Goal: Communication & Community: Share content

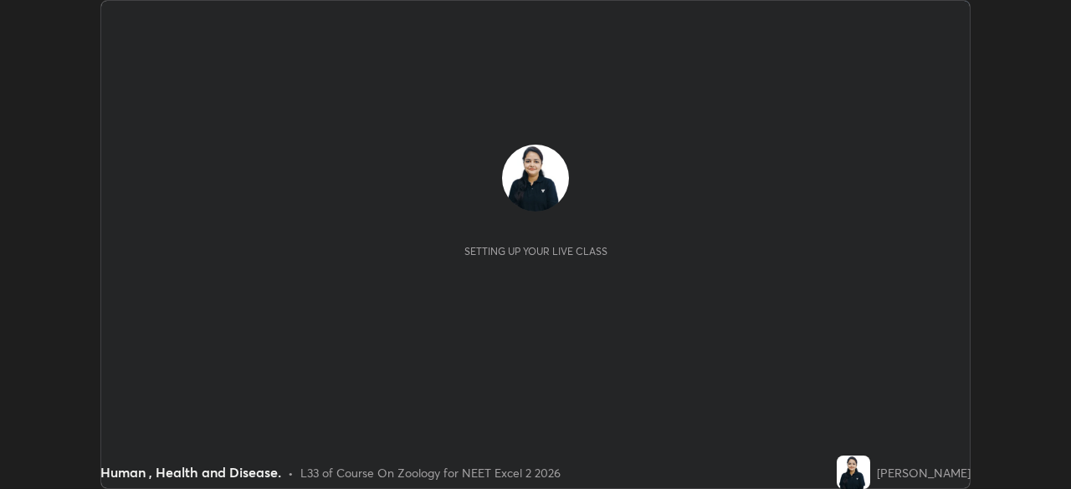
scroll to position [489, 1071]
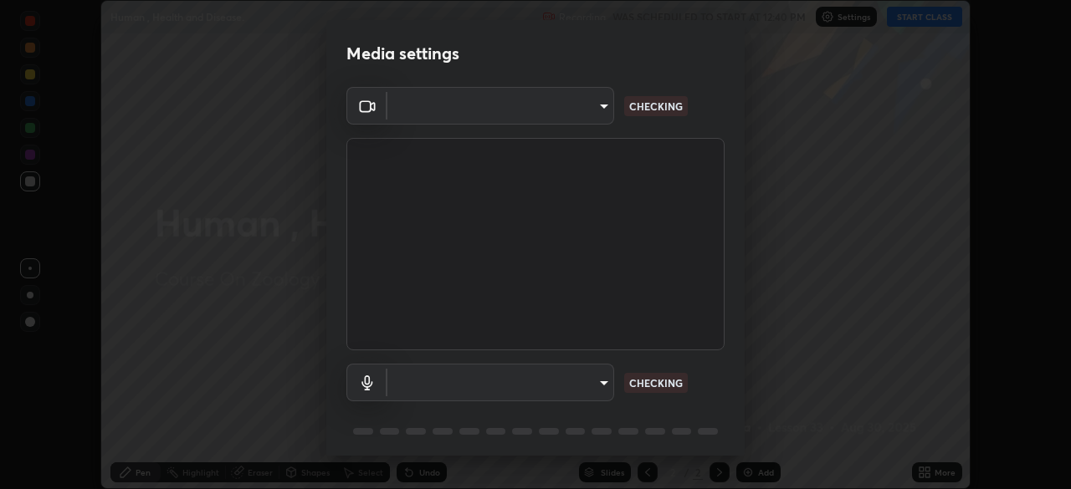
type input "72dbdc4cc3b3af6bca7f1e75d083a577e9752a5e240e0ef97287b3c987c4367e"
click at [591, 382] on body "Erase all Human , Health and Disease. Recording WAS SCHEDULED TO START AT 12:40…" at bounding box center [535, 244] width 1071 height 489
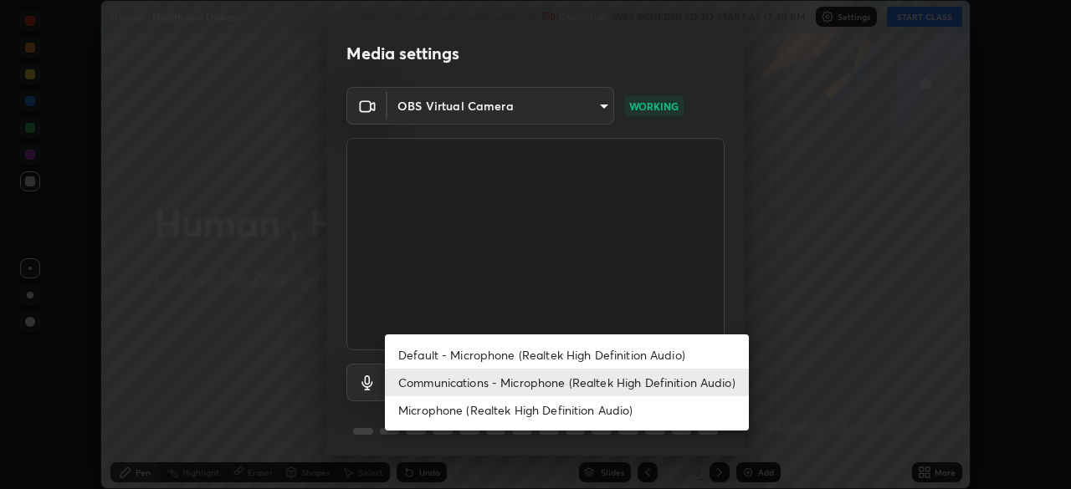
click at [548, 352] on li "Default - Microphone (Realtek High Definition Audio)" at bounding box center [567, 355] width 364 height 28
type input "default"
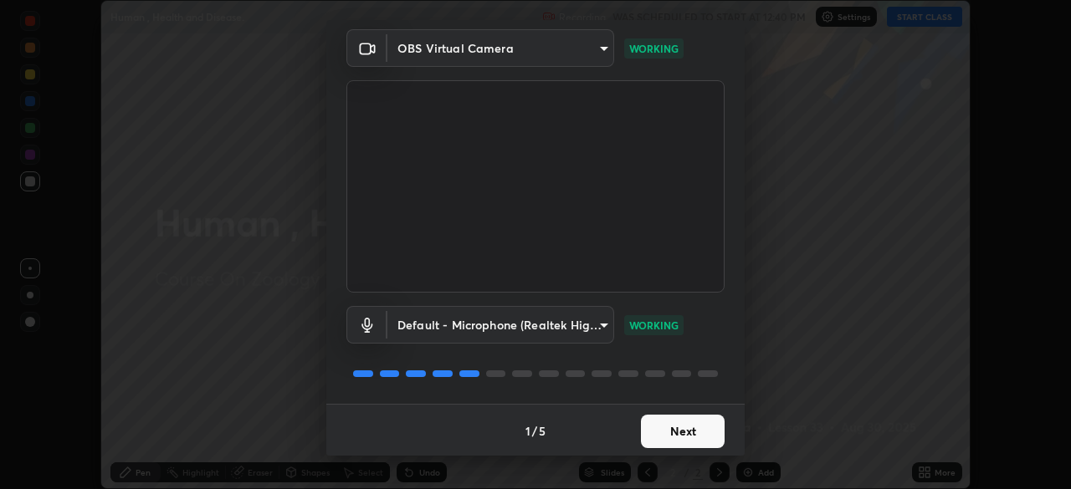
scroll to position [59, 0]
click at [650, 429] on button "Next" at bounding box center [683, 429] width 84 height 33
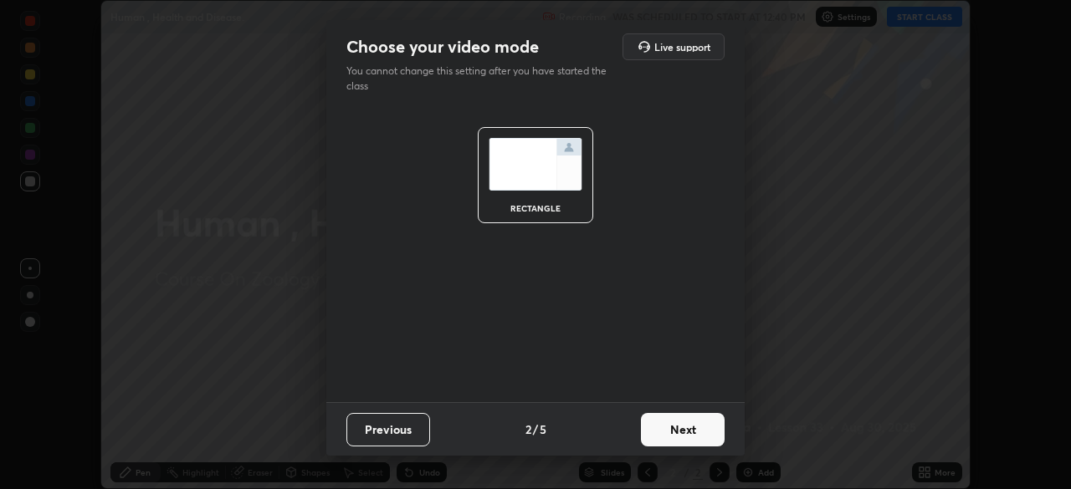
click at [655, 431] on button "Next" at bounding box center [683, 429] width 84 height 33
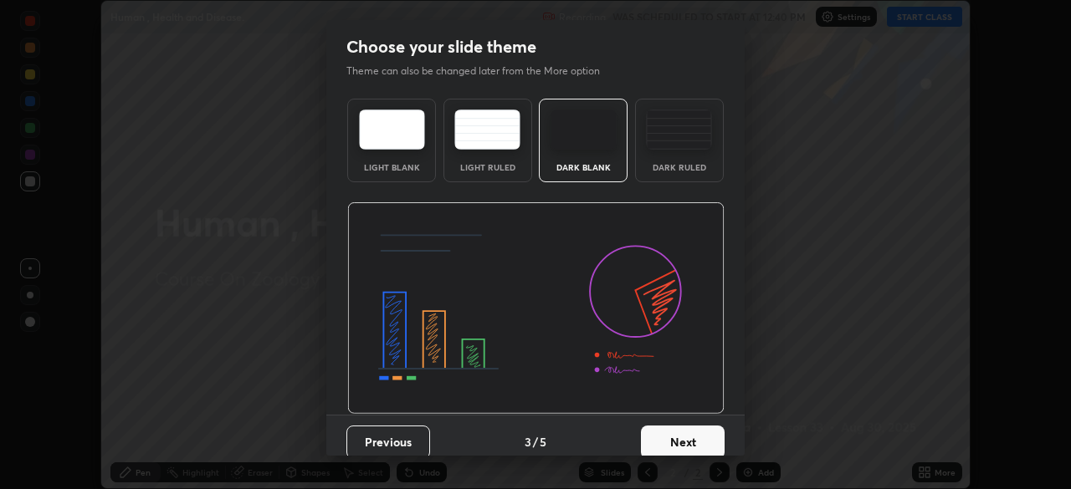
click at [656, 433] on button "Next" at bounding box center [683, 442] width 84 height 33
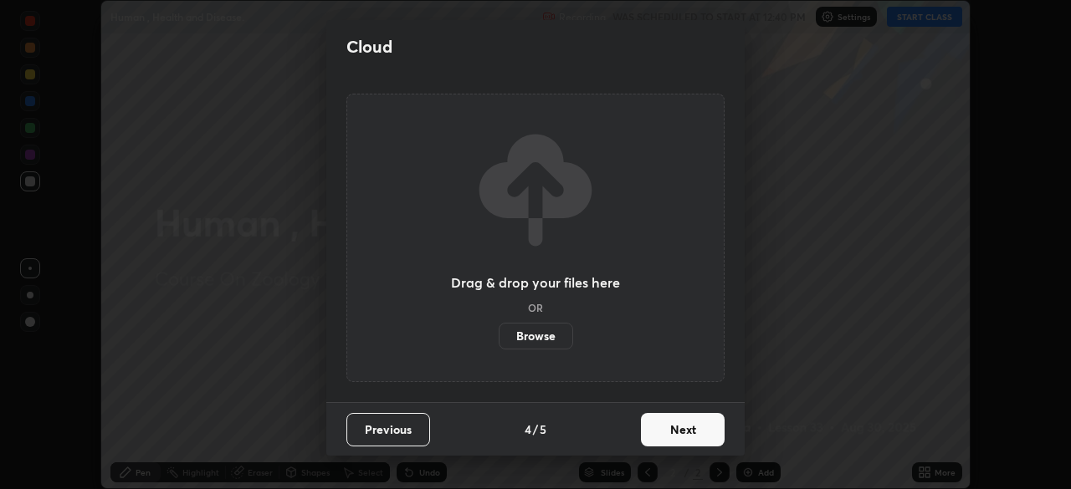
click at [657, 433] on button "Next" at bounding box center [683, 429] width 84 height 33
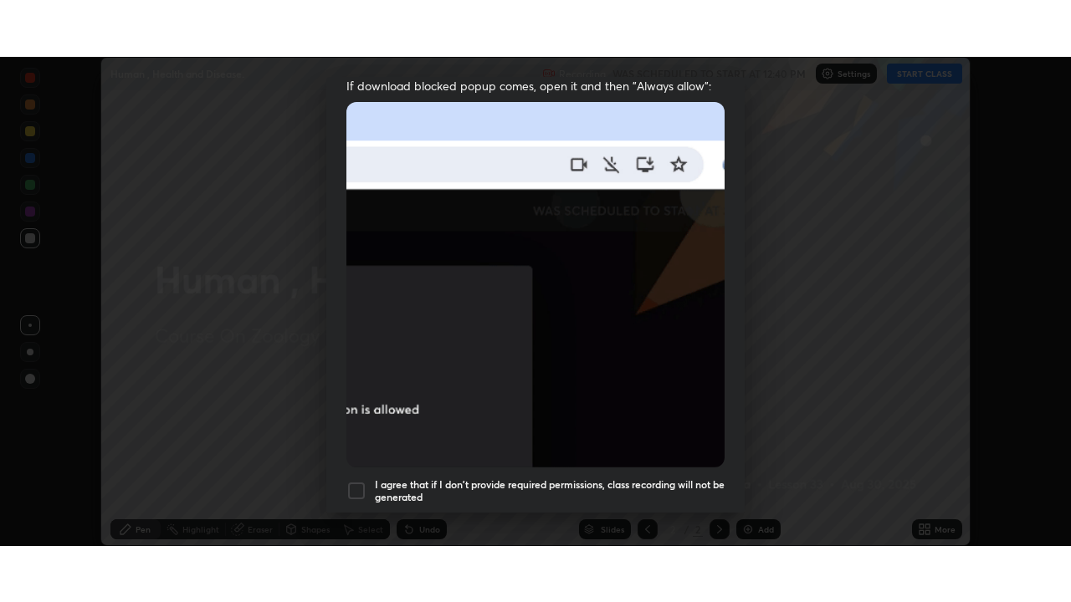
scroll to position [401, 0]
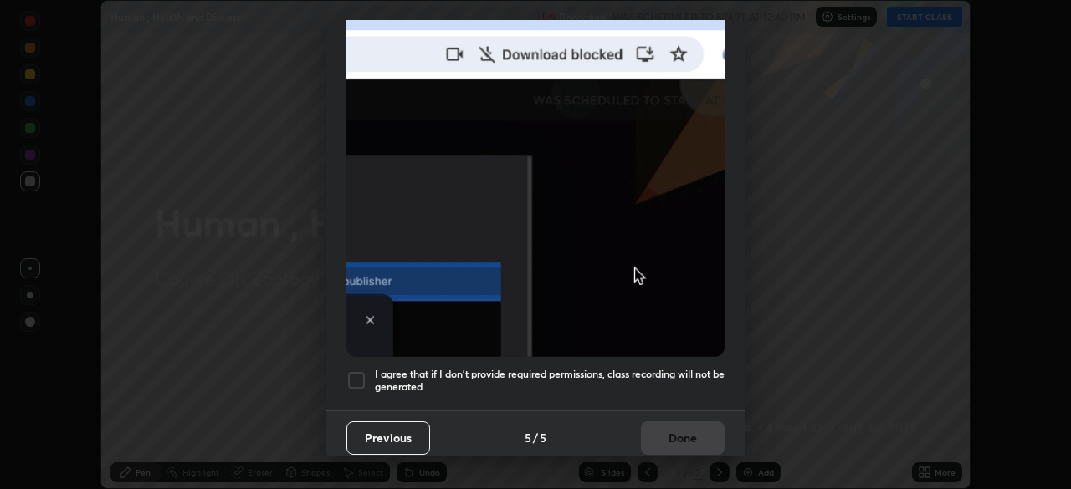
click at [631, 370] on h5 "I agree that if I don't provide required permissions, class recording will not …" at bounding box center [550, 381] width 350 height 26
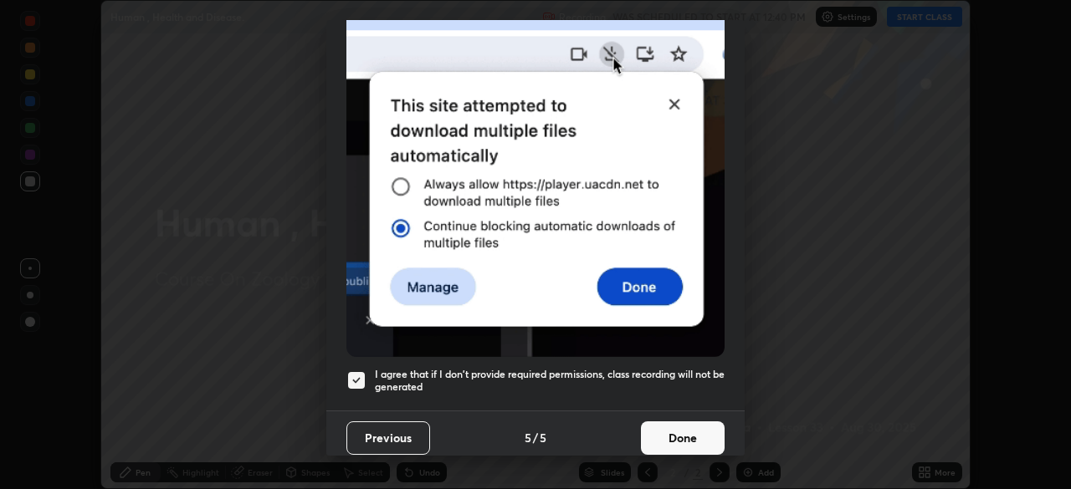
click at [655, 432] on button "Done" at bounding box center [683, 438] width 84 height 33
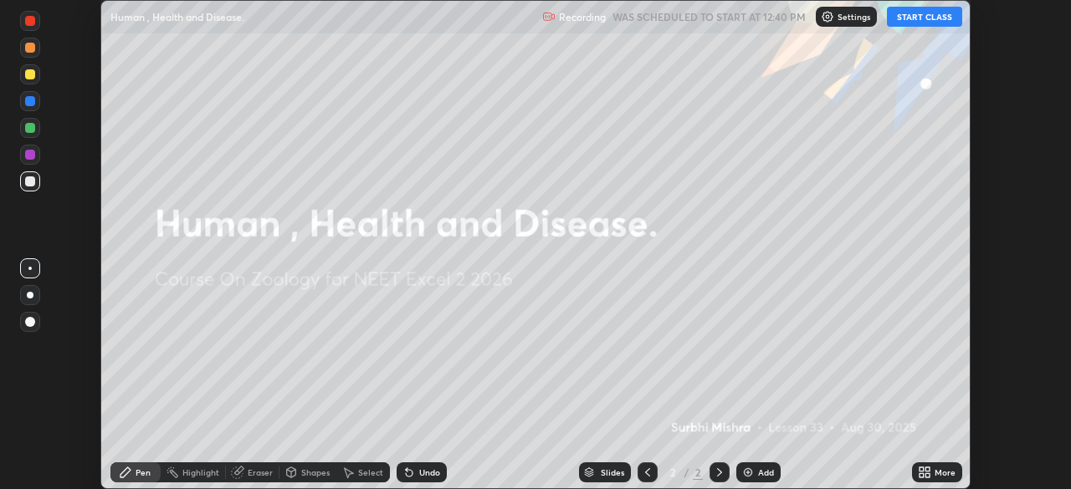
click at [920, 15] on button "START CLASS" at bounding box center [924, 17] width 75 height 20
click at [927, 469] on icon at bounding box center [927, 470] width 4 height 4
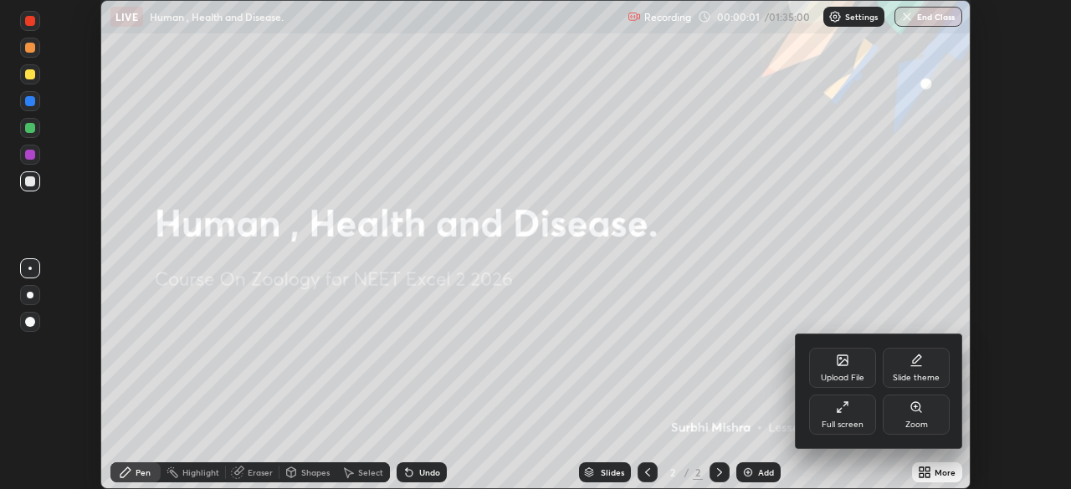
click at [840, 414] on div "Full screen" at bounding box center [842, 415] width 67 height 40
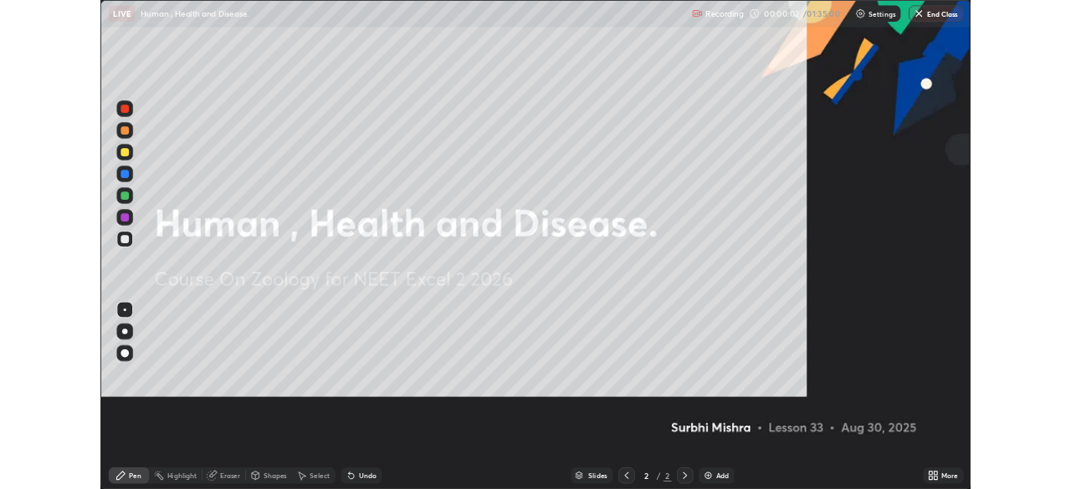
scroll to position [602, 1071]
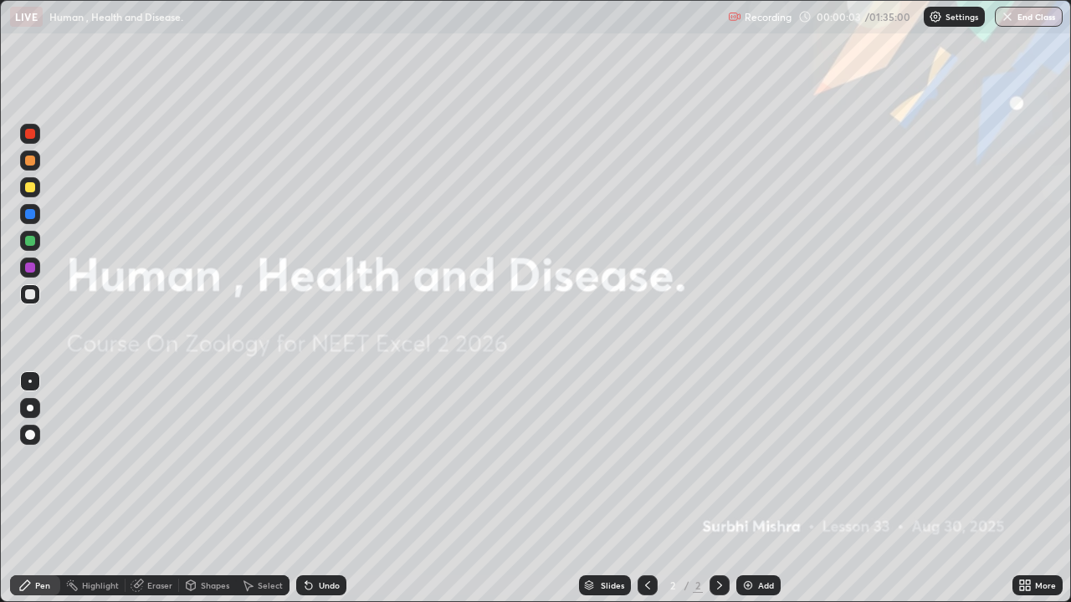
click at [760, 488] on div "Add" at bounding box center [766, 585] width 16 height 8
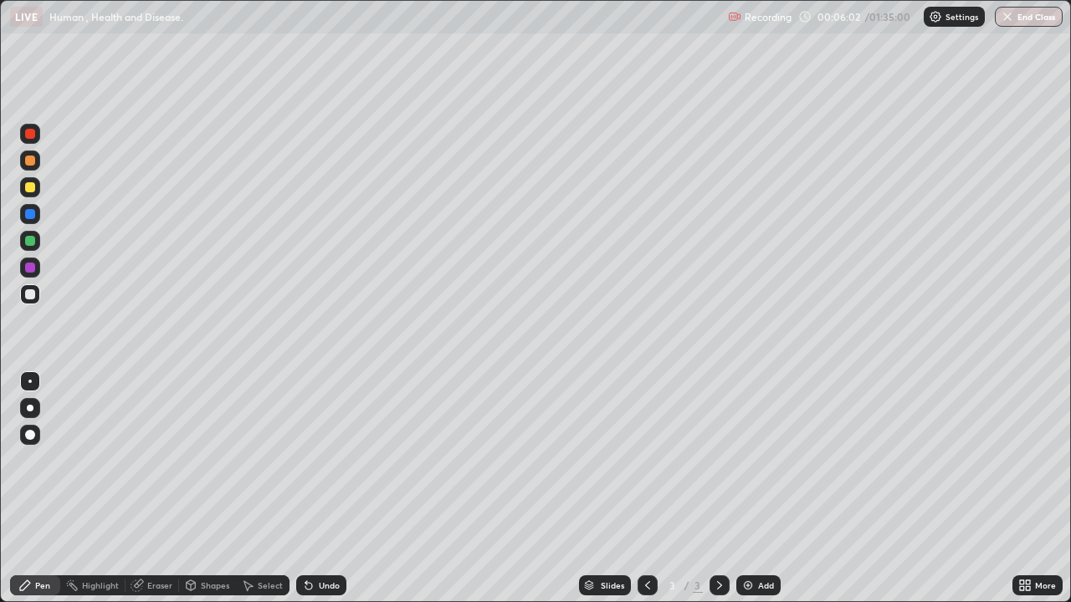
click at [36, 166] on div at bounding box center [30, 161] width 20 height 20
click at [38, 299] on div at bounding box center [30, 294] width 20 height 20
click at [33, 195] on div at bounding box center [30, 187] width 20 height 20
click at [33, 297] on div at bounding box center [30, 294] width 10 height 10
click at [309, 488] on icon at bounding box center [308, 585] width 13 height 13
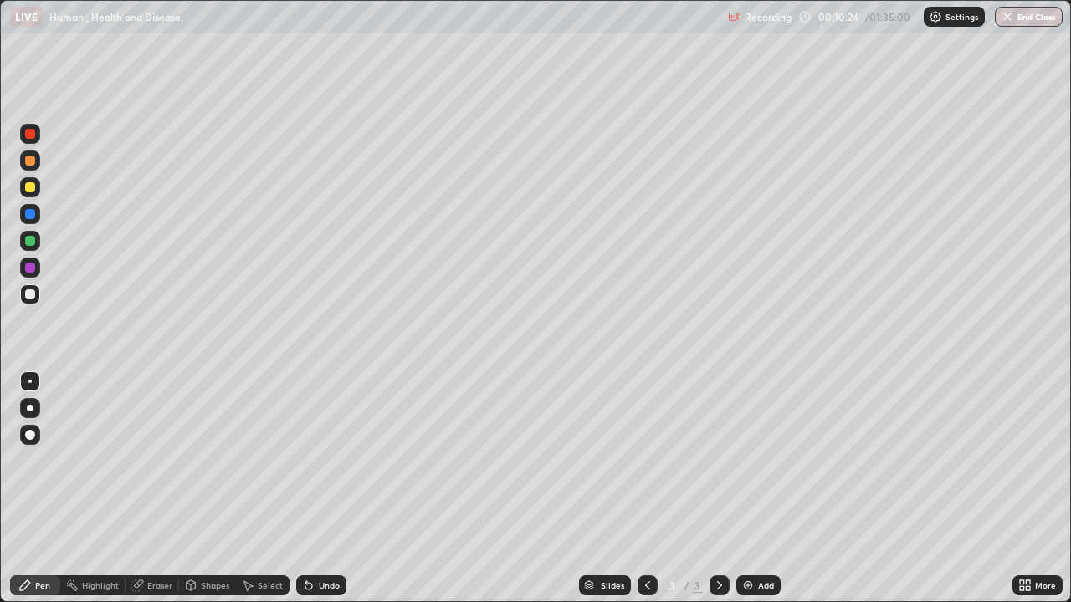
click at [324, 488] on div "Undo" at bounding box center [321, 585] width 50 height 20
click at [325, 488] on div "Undo" at bounding box center [321, 585] width 50 height 20
click at [258, 488] on div "Select" at bounding box center [270, 585] width 25 height 8
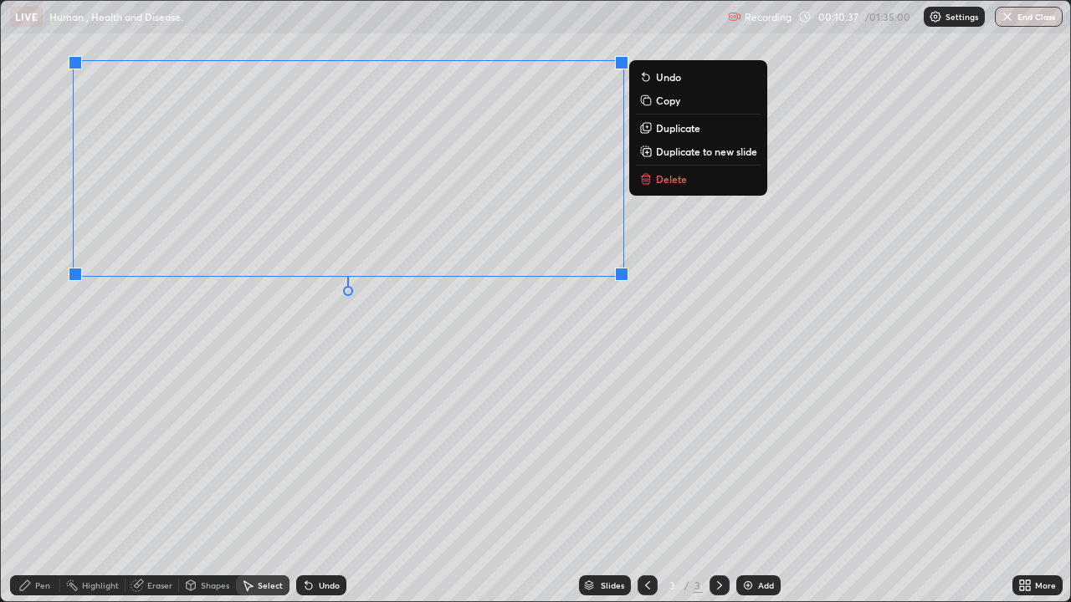
click at [43, 488] on div "Pen" at bounding box center [42, 585] width 15 height 8
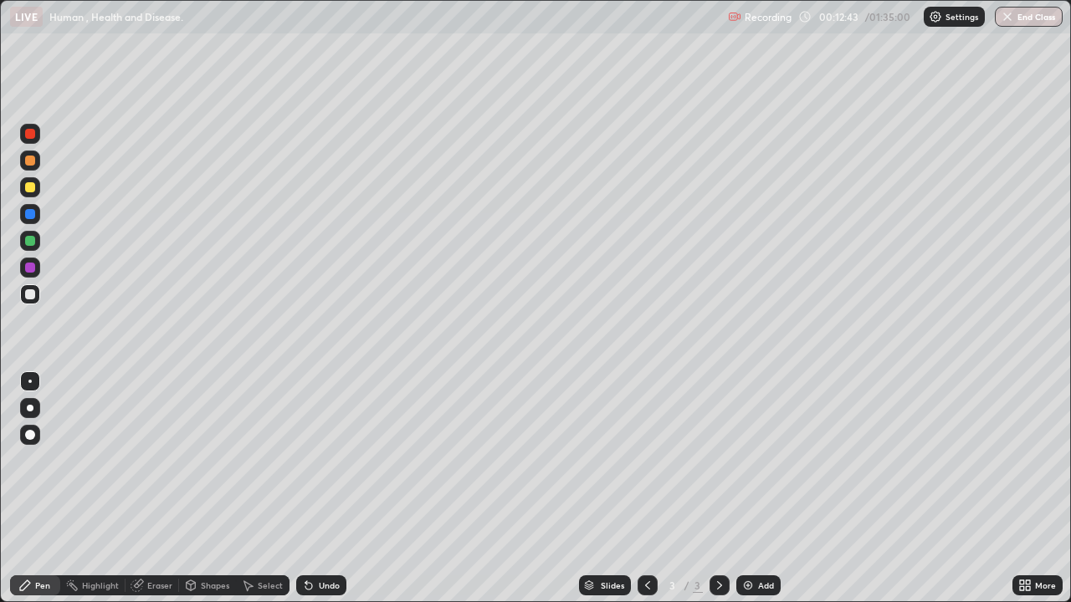
click at [315, 488] on div "Undo" at bounding box center [321, 585] width 50 height 20
click at [305, 488] on icon at bounding box center [306, 582] width 2 height 2
click at [309, 488] on icon at bounding box center [308, 586] width 7 height 7
click at [307, 488] on icon at bounding box center [308, 586] width 7 height 7
click at [307, 488] on icon at bounding box center [308, 585] width 13 height 13
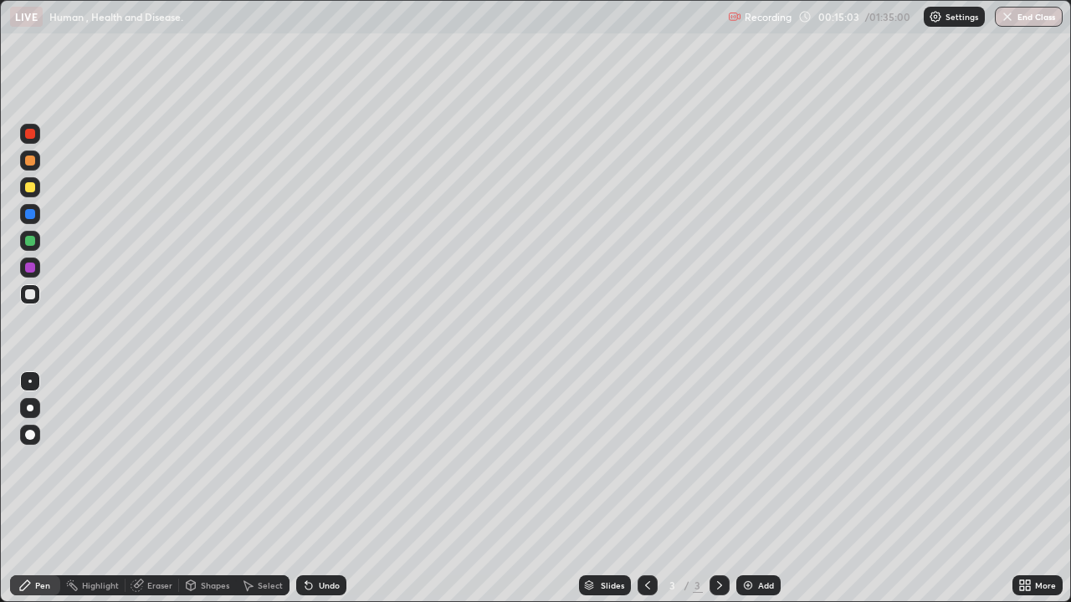
click at [307, 488] on icon at bounding box center [308, 586] width 7 height 7
click at [28, 187] on div at bounding box center [30, 187] width 10 height 10
click at [37, 297] on div at bounding box center [30, 294] width 20 height 20
click at [36, 140] on div at bounding box center [30, 134] width 20 height 20
click at [758, 488] on div "Add" at bounding box center [758, 585] width 44 height 20
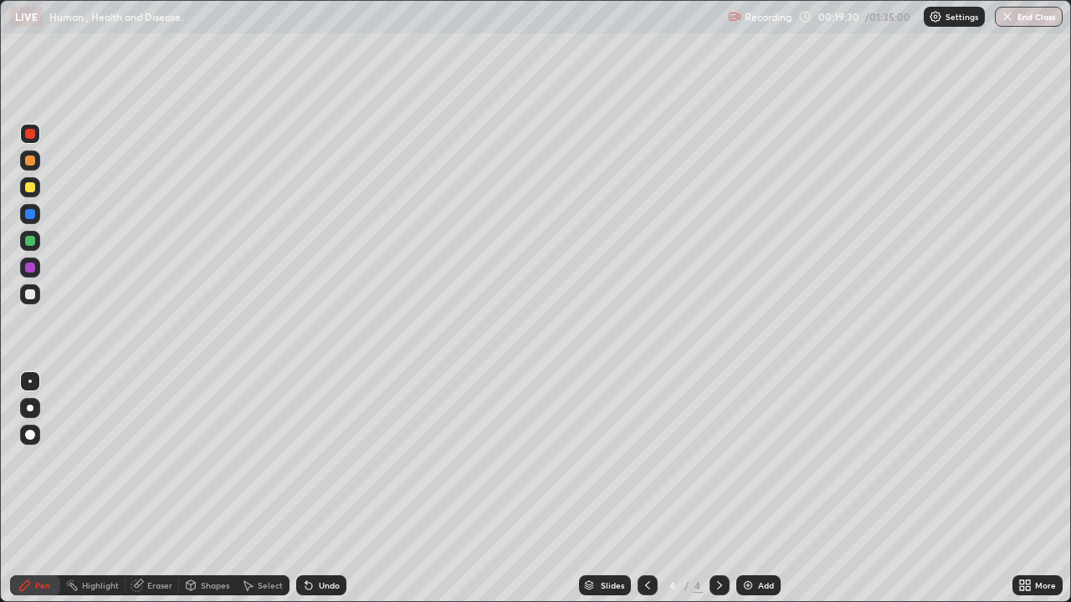
click at [38, 167] on div at bounding box center [30, 161] width 20 height 20
click at [33, 296] on div at bounding box center [30, 294] width 10 height 10
click at [305, 488] on icon at bounding box center [306, 582] width 2 height 2
click at [319, 488] on div "Undo" at bounding box center [329, 585] width 21 height 8
click at [33, 165] on div at bounding box center [30, 161] width 20 height 20
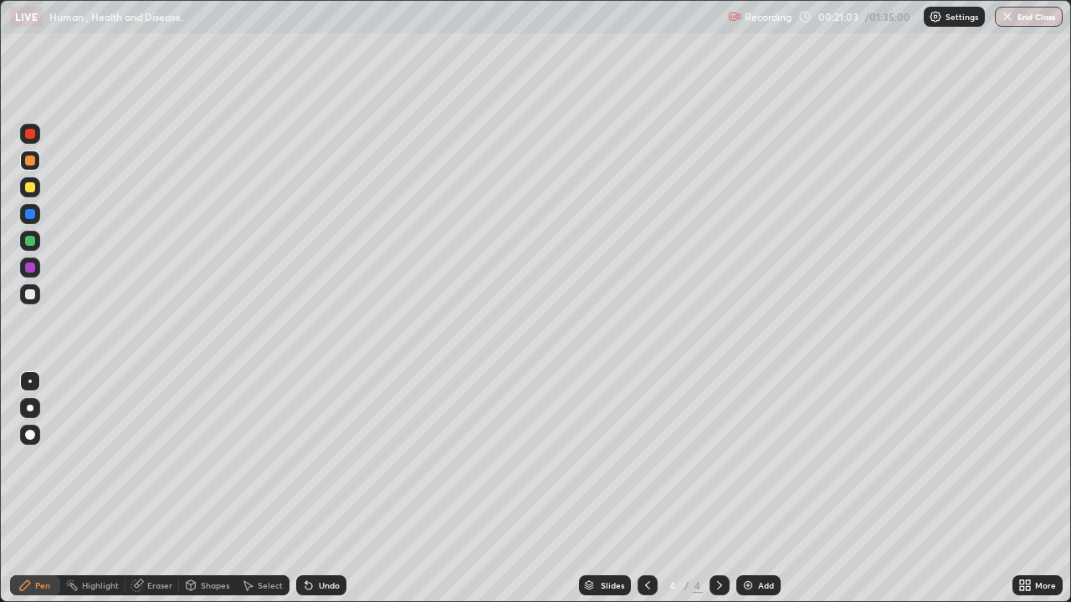
click at [32, 296] on div at bounding box center [30, 294] width 10 height 10
click at [306, 488] on icon at bounding box center [308, 586] width 7 height 7
click at [744, 488] on img at bounding box center [747, 585] width 13 height 13
click at [204, 488] on div "Shapes" at bounding box center [215, 585] width 28 height 8
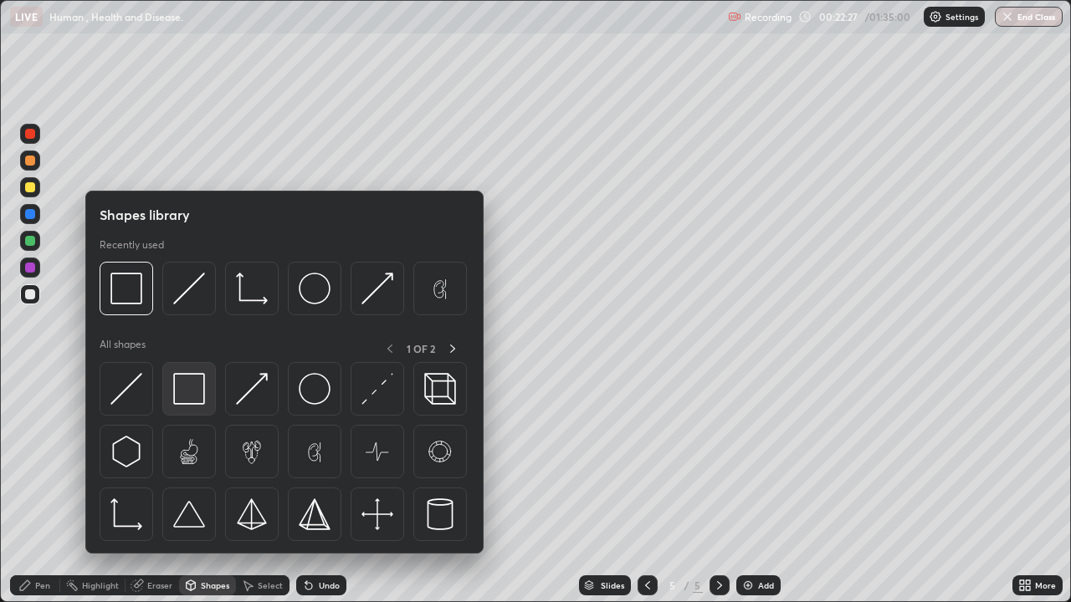
click at [189, 410] on div at bounding box center [189, 389] width 54 height 54
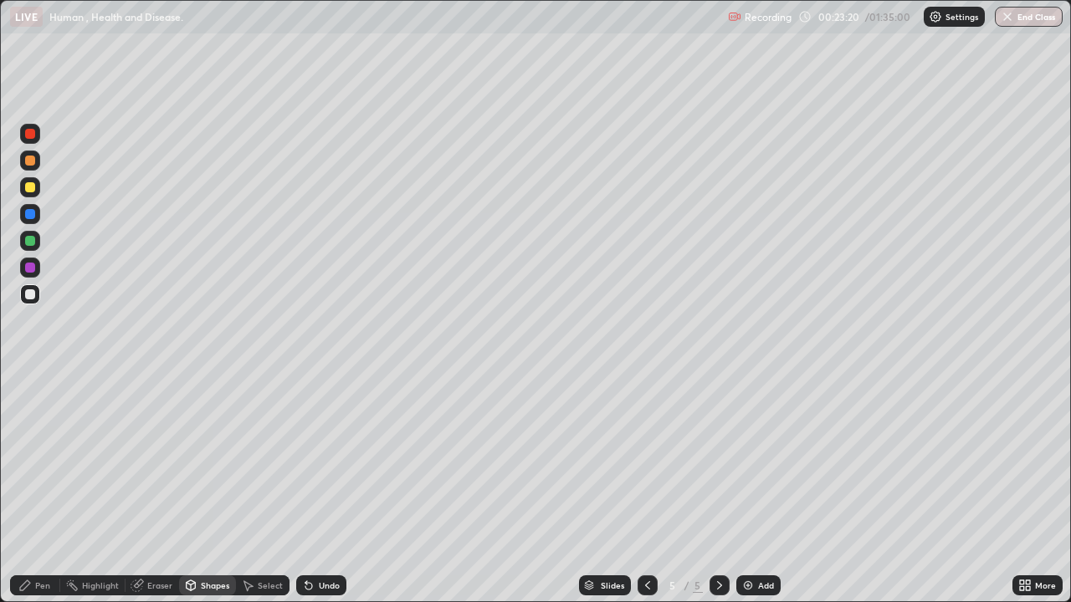
click at [1020, 488] on icon at bounding box center [1022, 582] width 4 height 4
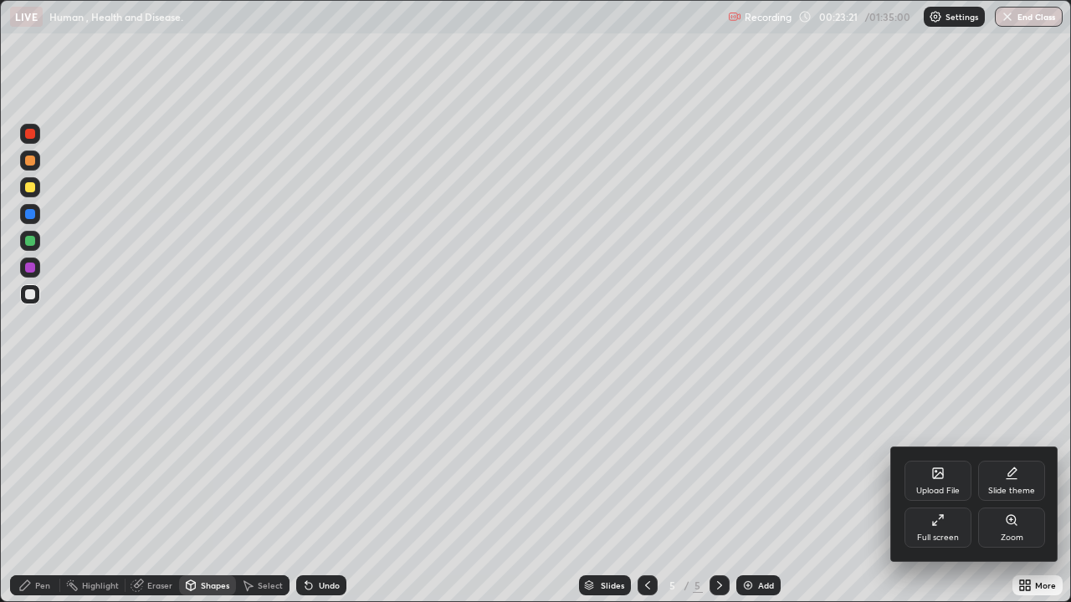
click at [927, 488] on div "Full screen" at bounding box center [937, 528] width 67 height 40
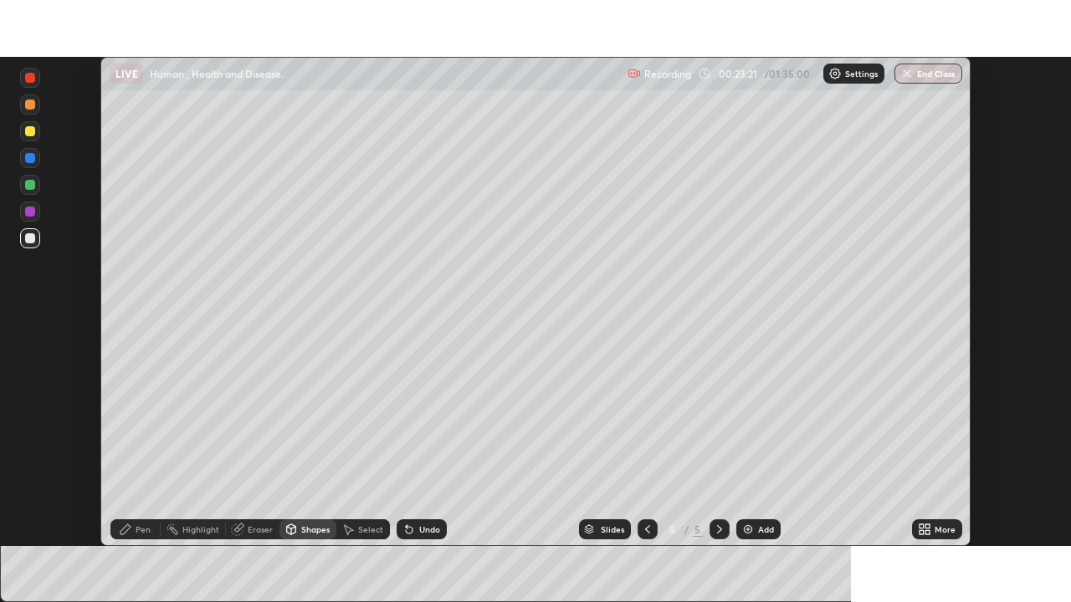
scroll to position [83151, 82570]
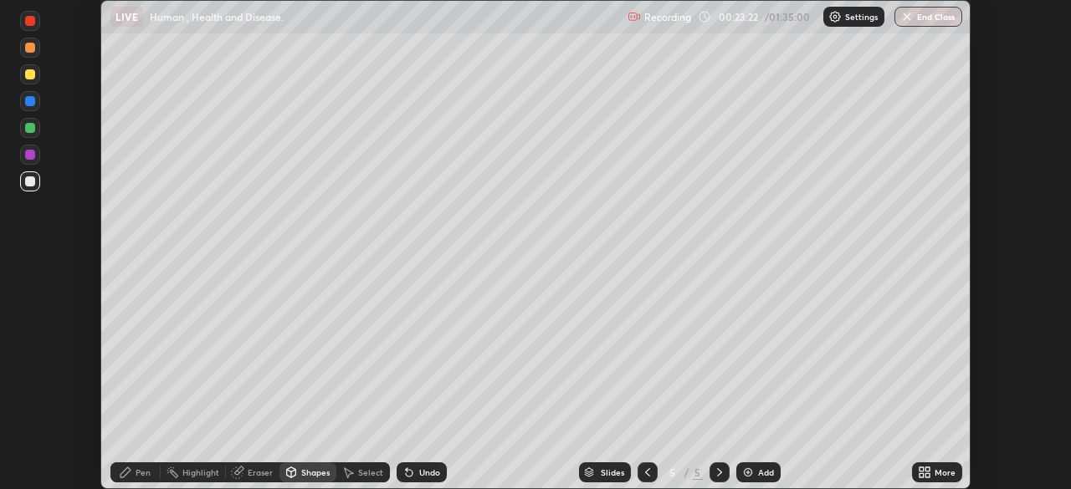
click at [142, 475] on div "Pen" at bounding box center [142, 472] width 15 height 8
click at [33, 78] on div at bounding box center [30, 74] width 10 height 10
click at [927, 475] on icon at bounding box center [927, 475] width 4 height 4
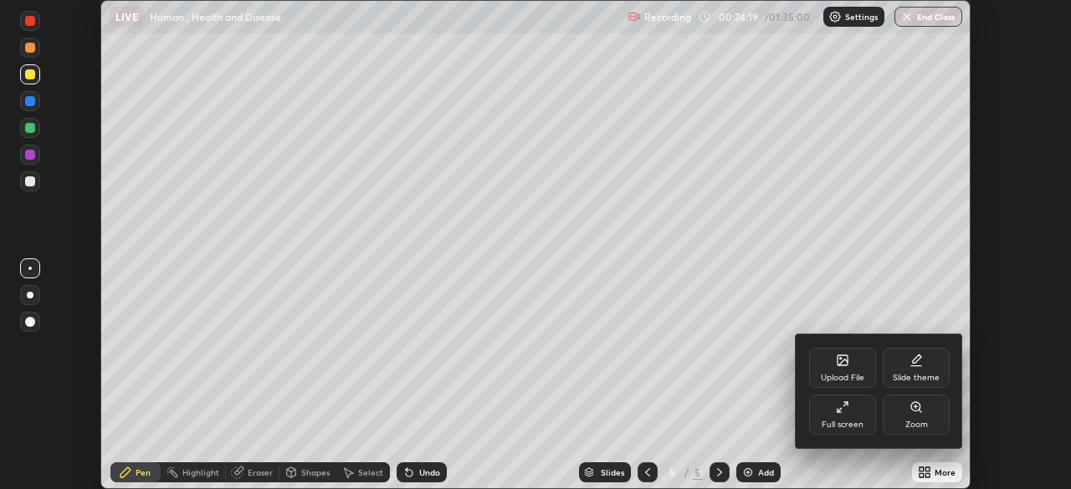
click at [864, 420] on div "Full screen" at bounding box center [842, 415] width 67 height 40
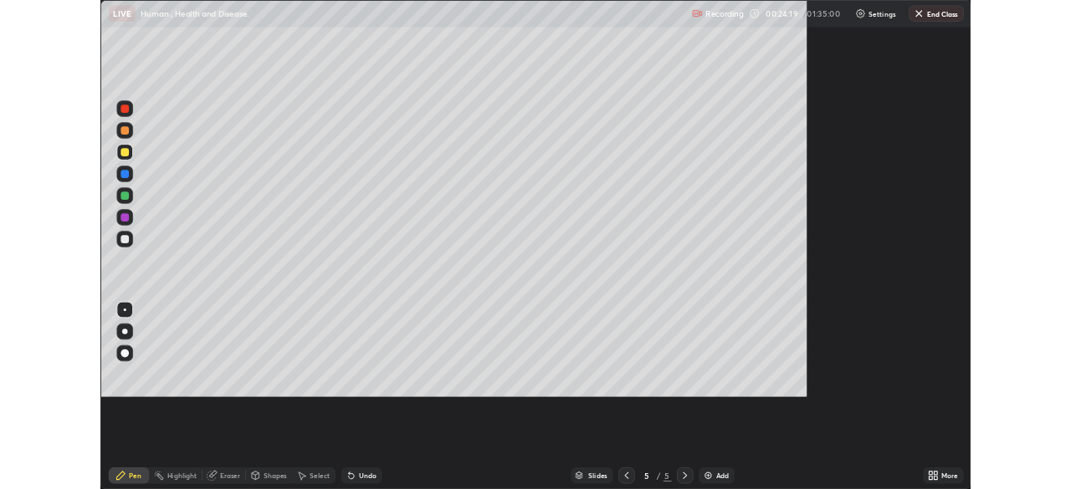
scroll to position [602, 1071]
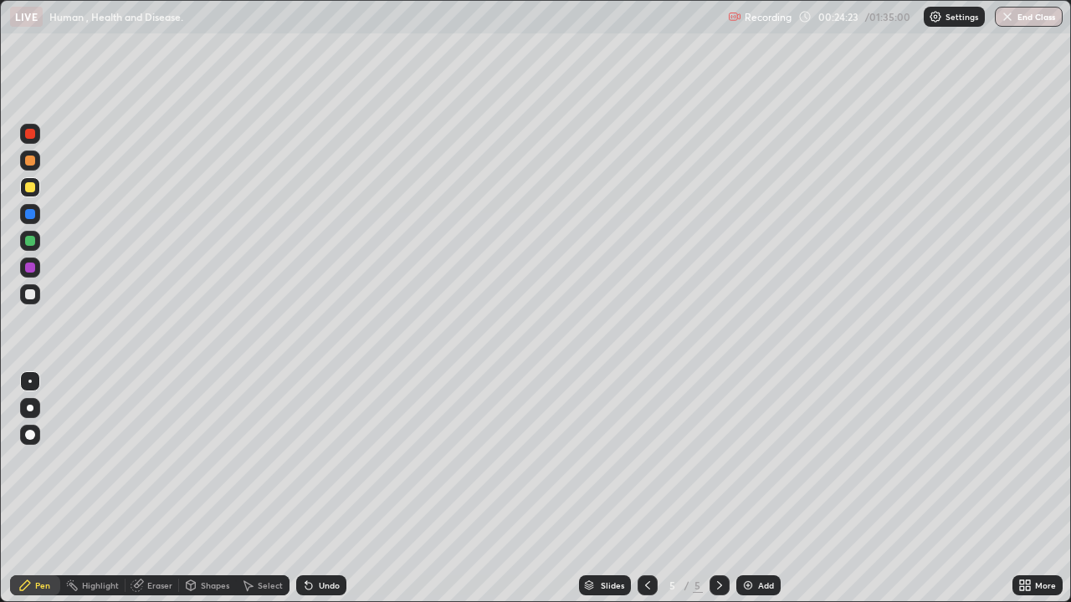
click at [37, 165] on div at bounding box center [30, 161] width 20 height 20
click at [31, 300] on div at bounding box center [30, 294] width 20 height 20
click at [33, 269] on div at bounding box center [30, 268] width 10 height 10
click at [38, 295] on div at bounding box center [30, 294] width 20 height 20
click at [324, 488] on div "Undo" at bounding box center [329, 585] width 21 height 8
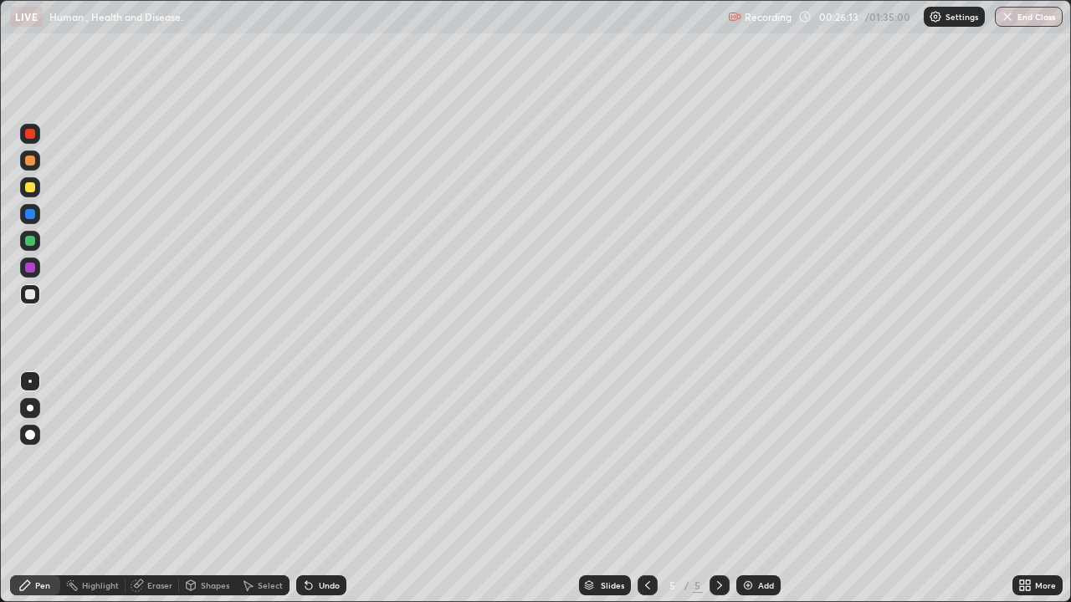
click at [319, 488] on div "Undo" at bounding box center [329, 585] width 21 height 8
click at [333, 488] on div "Undo" at bounding box center [329, 585] width 21 height 8
click at [32, 164] on div at bounding box center [30, 161] width 10 height 10
click at [30, 295] on div at bounding box center [30, 294] width 10 height 10
click at [157, 488] on div "Eraser" at bounding box center [159, 585] width 25 height 8
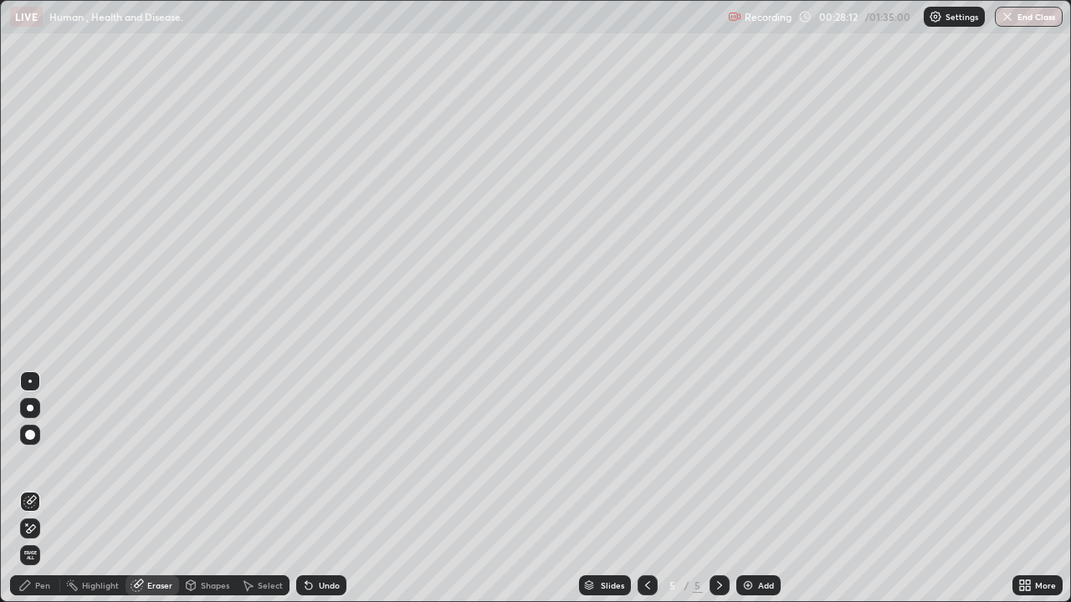
click at [43, 488] on div "Pen" at bounding box center [42, 585] width 15 height 8
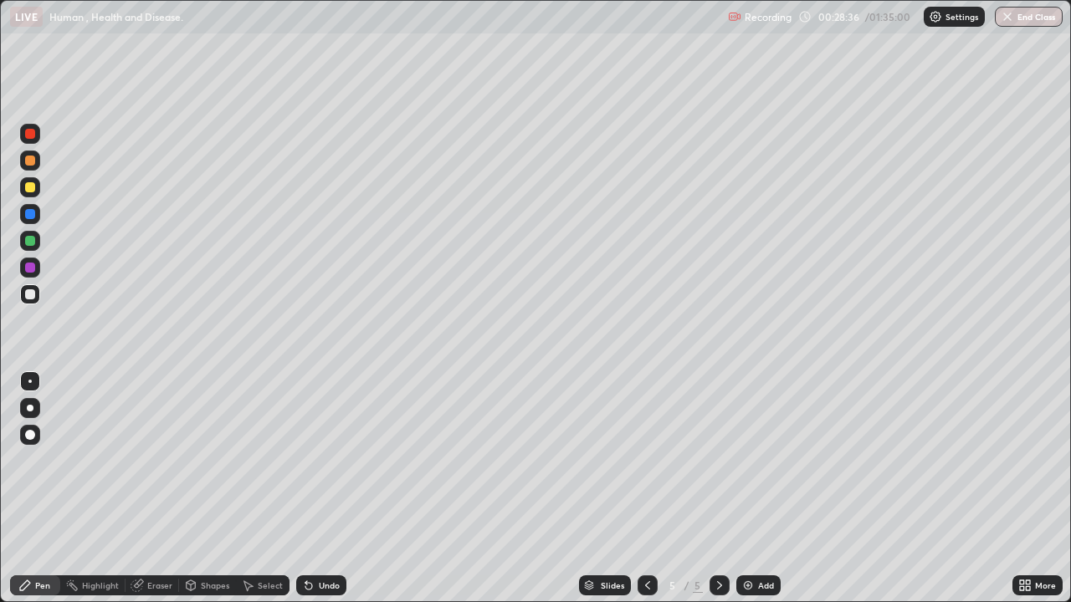
click at [329, 488] on div "Undo" at bounding box center [329, 585] width 21 height 8
click at [30, 269] on div at bounding box center [30, 268] width 10 height 10
click at [314, 488] on div "Undo" at bounding box center [321, 585] width 50 height 20
click at [30, 295] on div at bounding box center [30, 294] width 10 height 10
click at [256, 488] on div "Select" at bounding box center [263, 585] width 54 height 20
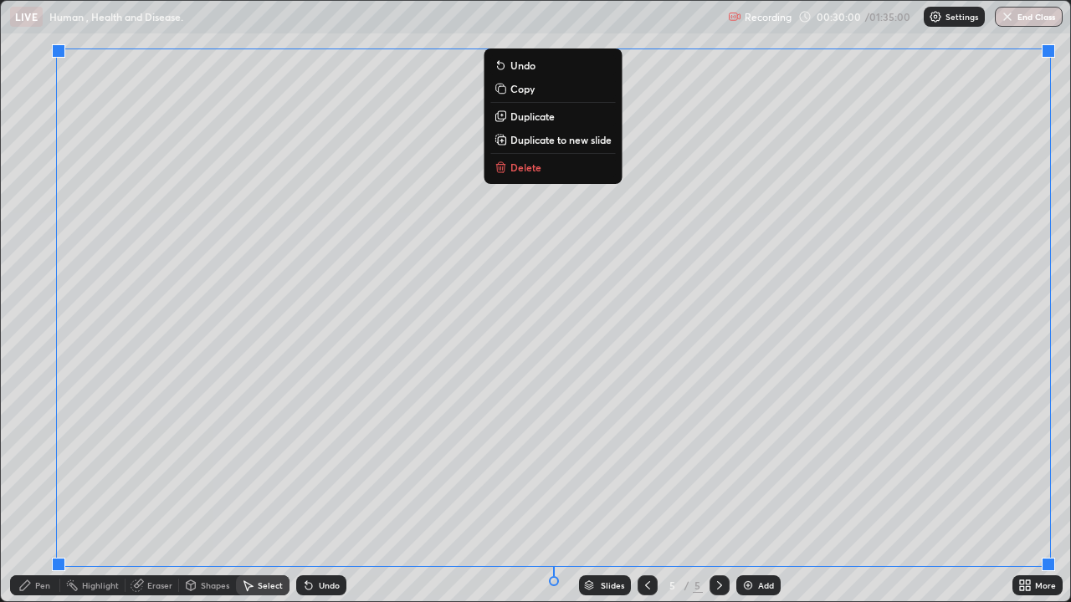
click at [584, 140] on p "Duplicate to new slide" at bounding box center [560, 139] width 101 height 13
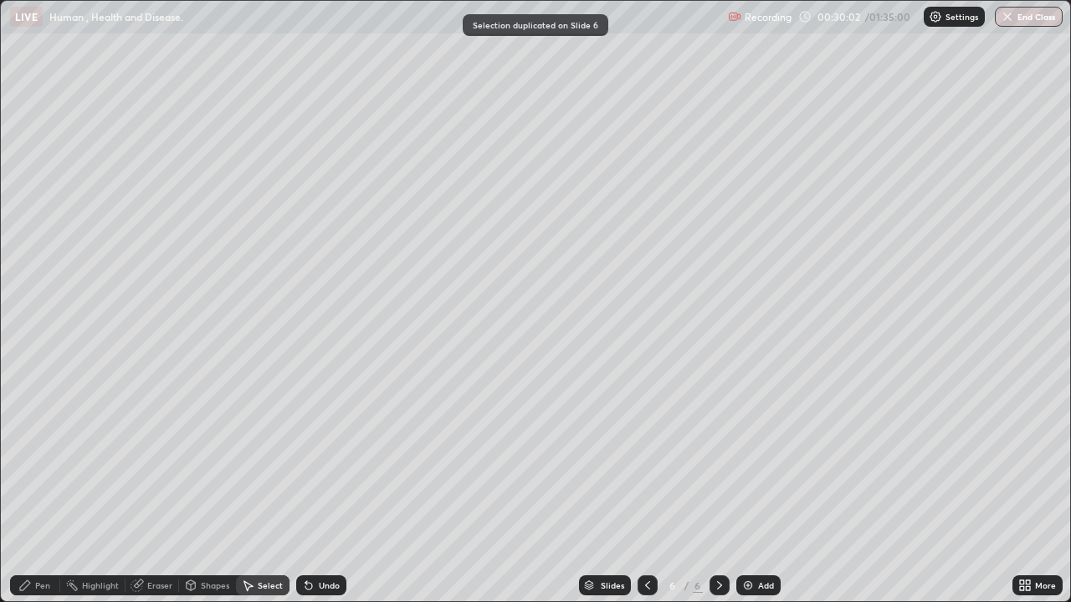
click at [647, 488] on icon at bounding box center [647, 585] width 13 height 13
click at [648, 488] on div at bounding box center [647, 585] width 20 height 20
click at [716, 488] on icon at bounding box center [719, 585] width 13 height 13
click at [49, 488] on div "Pen" at bounding box center [42, 585] width 15 height 8
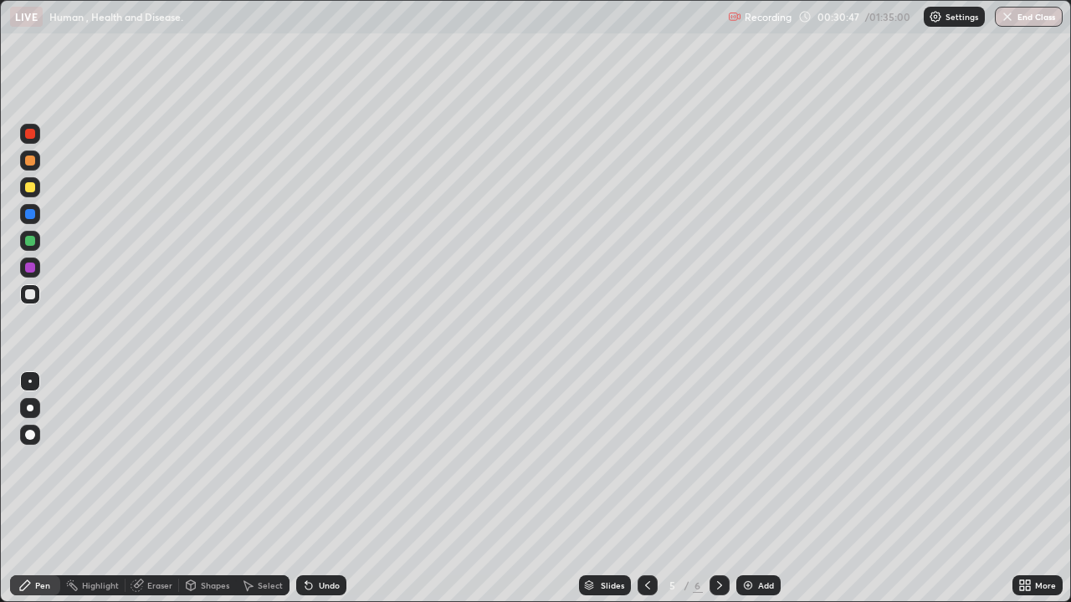
click at [309, 488] on icon at bounding box center [308, 585] width 13 height 13
click at [312, 488] on icon at bounding box center [308, 585] width 13 height 13
click at [314, 488] on div "Undo" at bounding box center [321, 585] width 50 height 20
click at [319, 488] on div "Undo" at bounding box center [329, 585] width 21 height 8
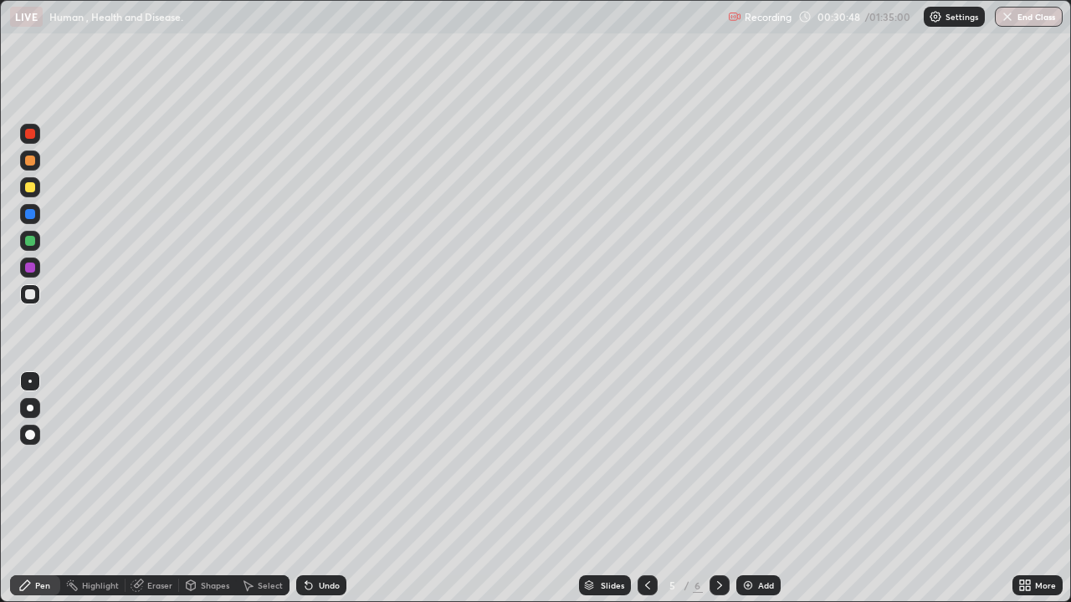
click at [319, 488] on div "Undo" at bounding box center [329, 585] width 21 height 8
click at [320, 488] on div "Undo" at bounding box center [329, 585] width 21 height 8
click at [323, 488] on div "Undo" at bounding box center [329, 585] width 21 height 8
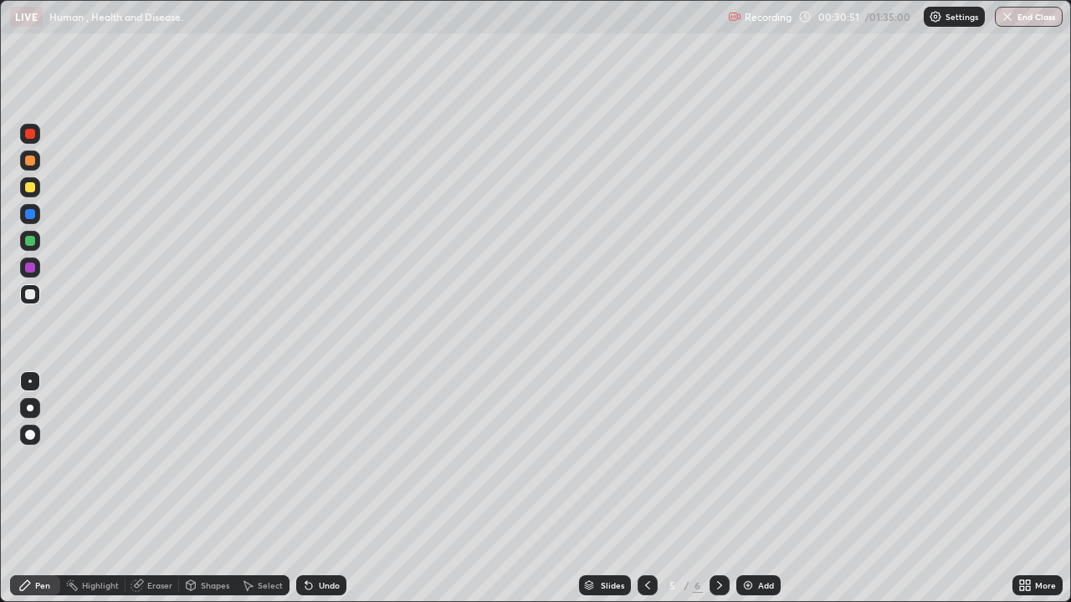
click at [323, 488] on div "Undo" at bounding box center [329, 585] width 21 height 8
click at [322, 488] on div "Undo" at bounding box center [329, 585] width 21 height 8
click at [30, 135] on div at bounding box center [30, 134] width 10 height 10
click at [33, 299] on div at bounding box center [30, 294] width 20 height 20
click at [336, 488] on div "Undo" at bounding box center [329, 585] width 21 height 8
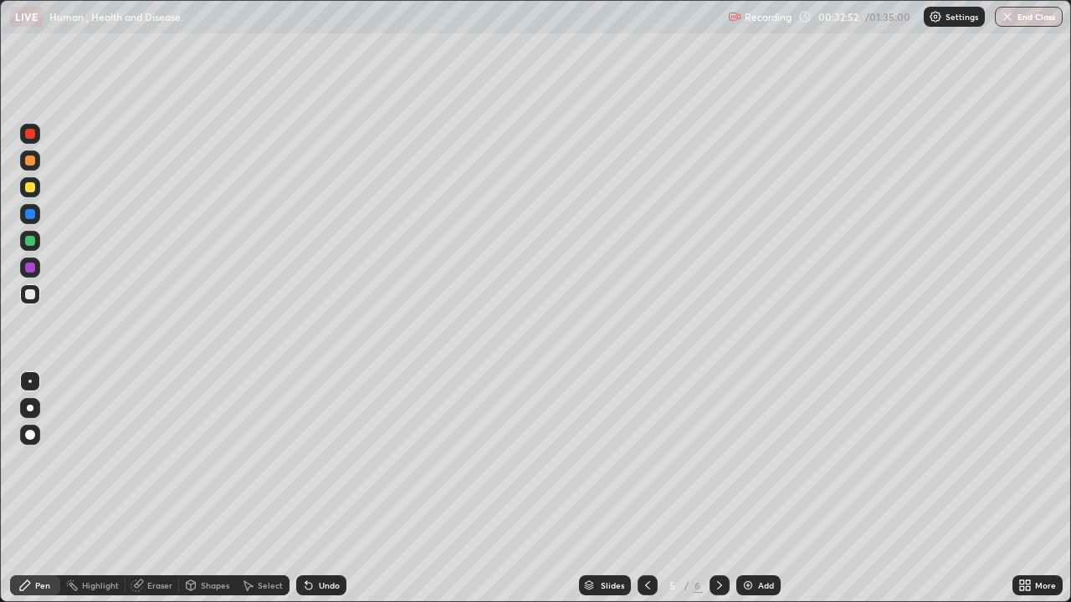
click at [335, 488] on div "Undo" at bounding box center [329, 585] width 21 height 8
click at [332, 488] on div "Undo" at bounding box center [321, 585] width 50 height 20
click at [333, 488] on div "Undo" at bounding box center [329, 585] width 21 height 8
click at [715, 488] on icon at bounding box center [719, 585] width 13 height 13
click at [148, 488] on div "Eraser" at bounding box center [159, 585] width 25 height 8
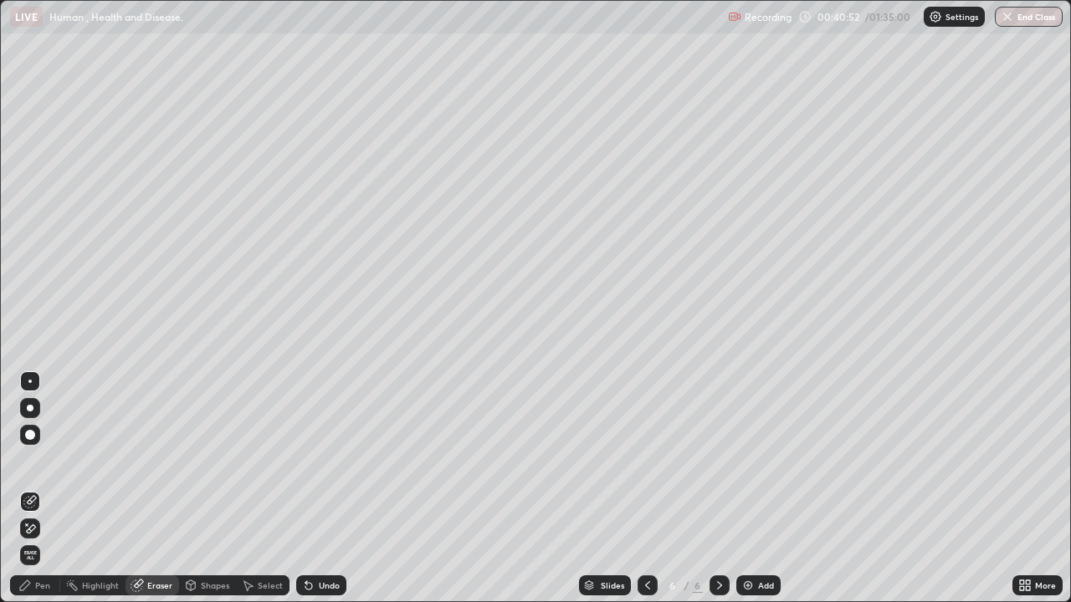
click at [1032, 488] on div "More" at bounding box center [1037, 585] width 50 height 20
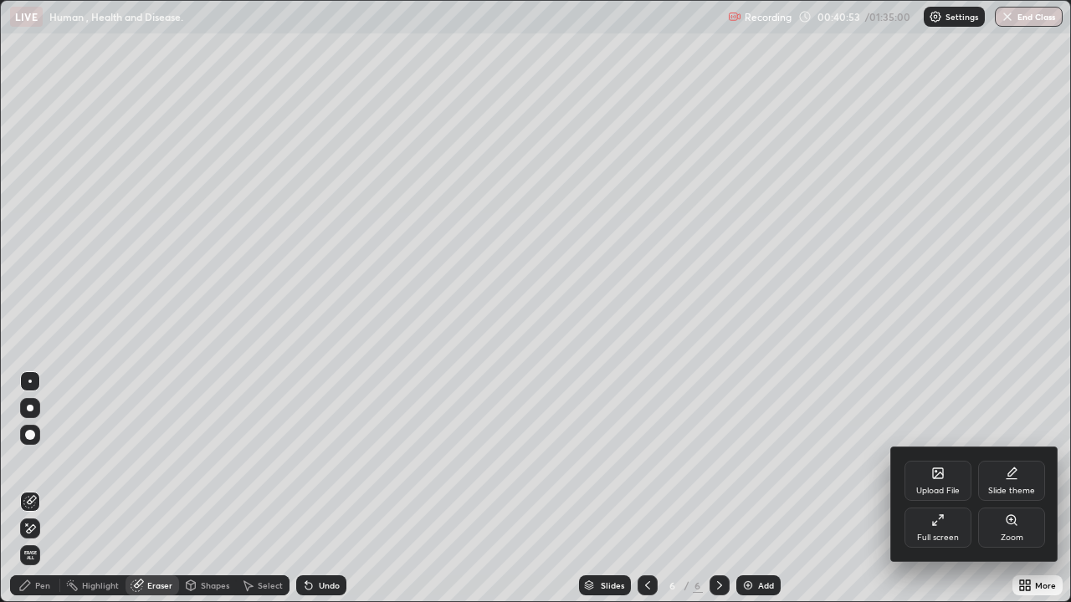
click at [932, 488] on div "Full screen" at bounding box center [937, 528] width 67 height 40
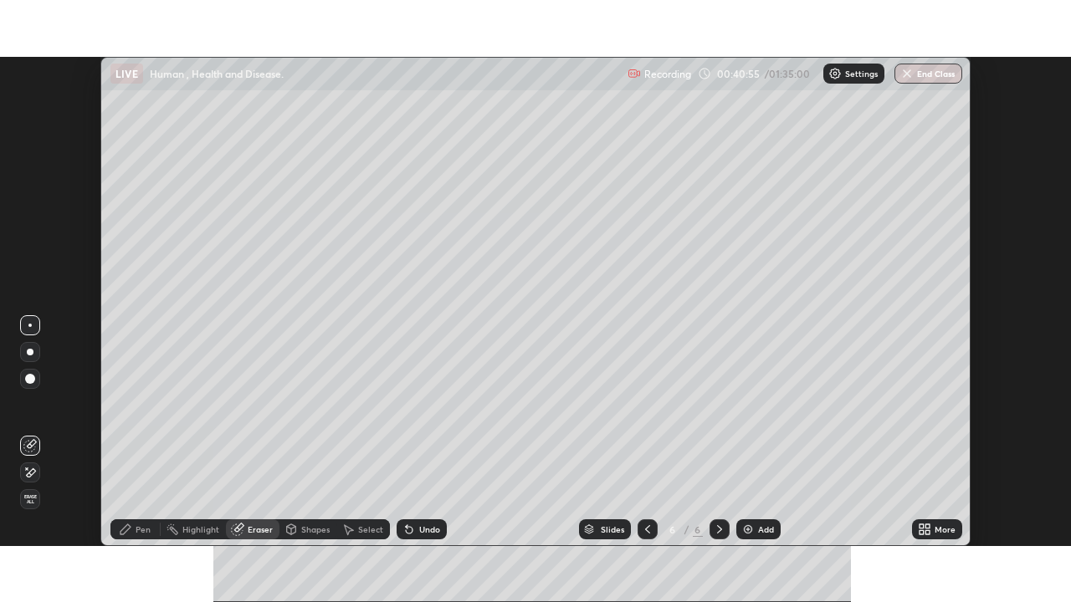
scroll to position [83151, 82570]
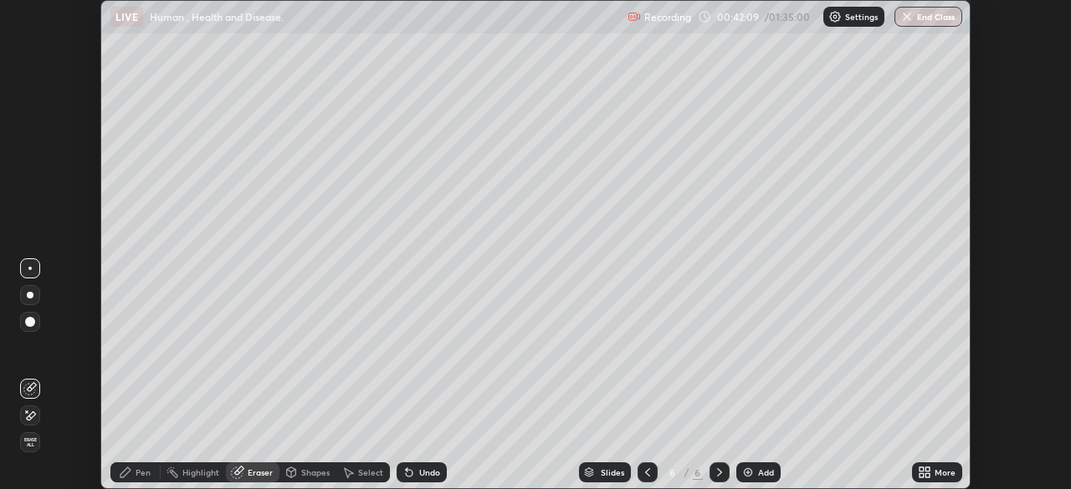
click at [927, 476] on icon at bounding box center [927, 475] width 4 height 4
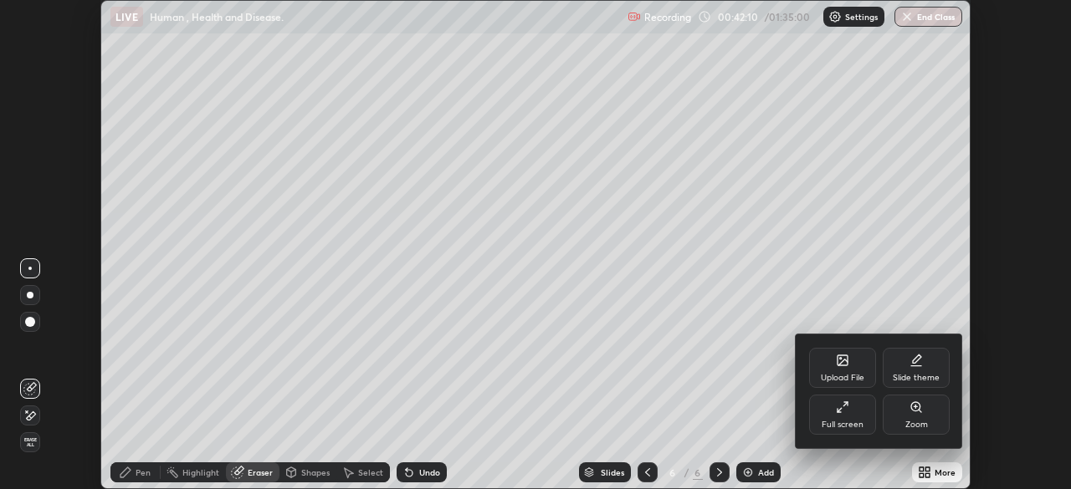
click at [846, 412] on icon at bounding box center [842, 407] width 13 height 13
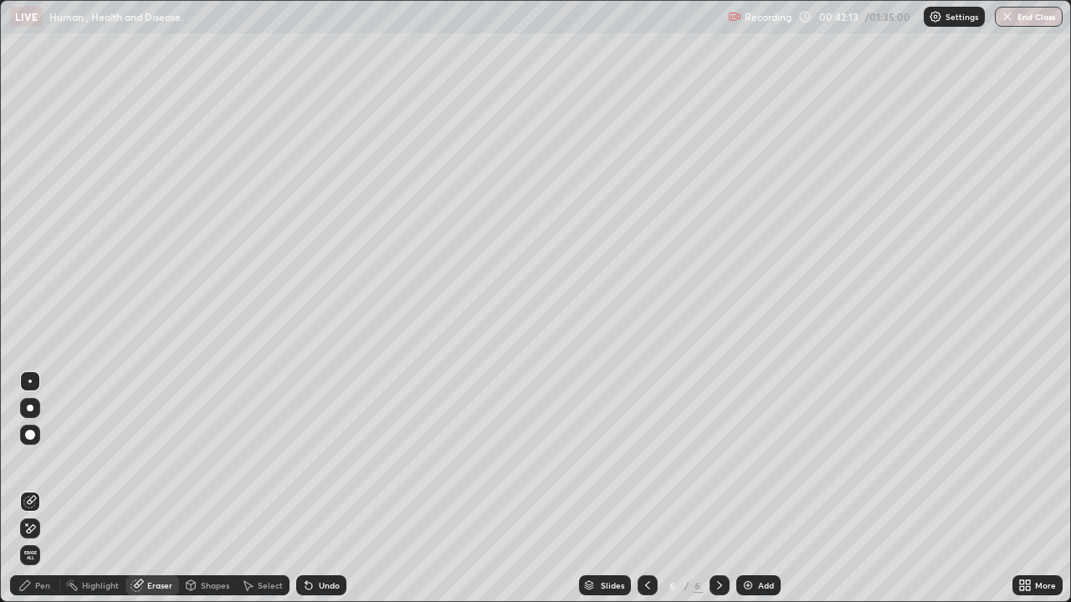
scroll to position [602, 1071]
click at [54, 488] on div "Pen" at bounding box center [35, 585] width 50 height 20
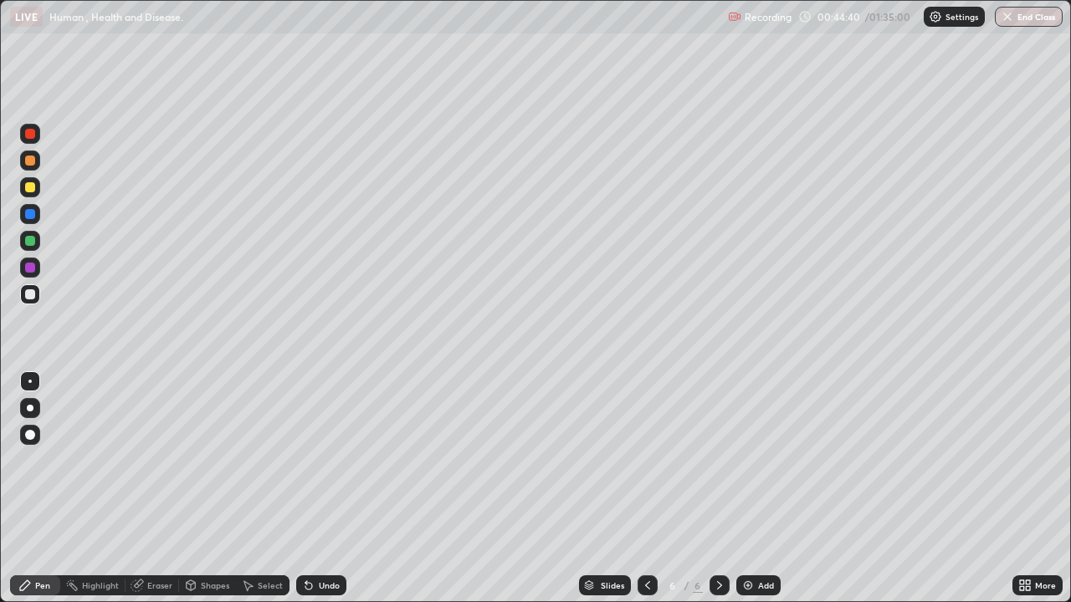
click at [33, 161] on div at bounding box center [30, 161] width 10 height 10
click at [305, 488] on icon at bounding box center [308, 586] width 7 height 7
click at [248, 488] on icon at bounding box center [248, 586] width 9 height 10
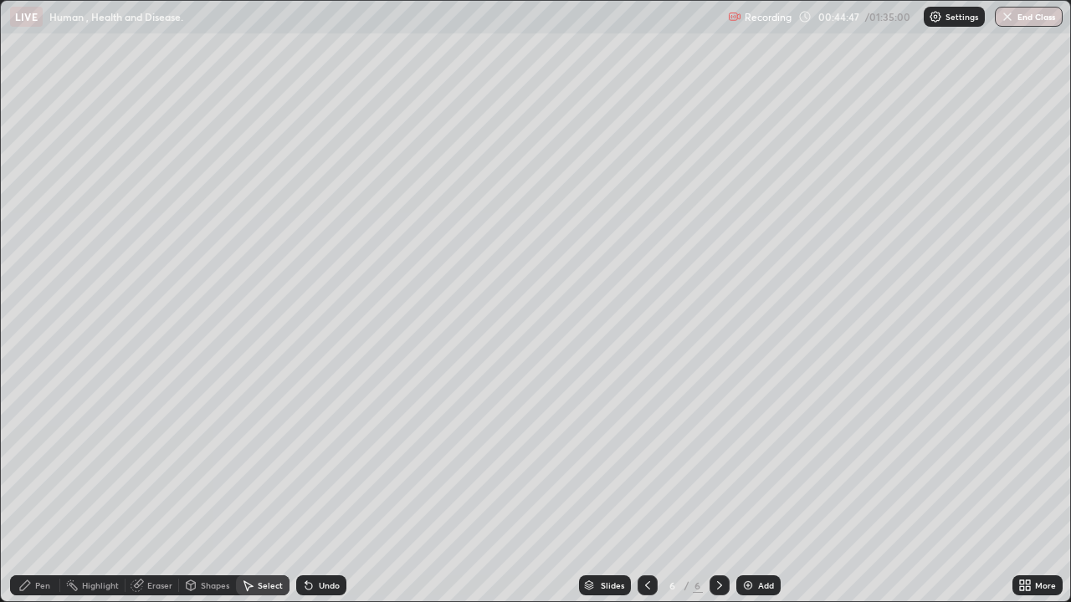
click at [250, 488] on icon at bounding box center [247, 585] width 13 height 13
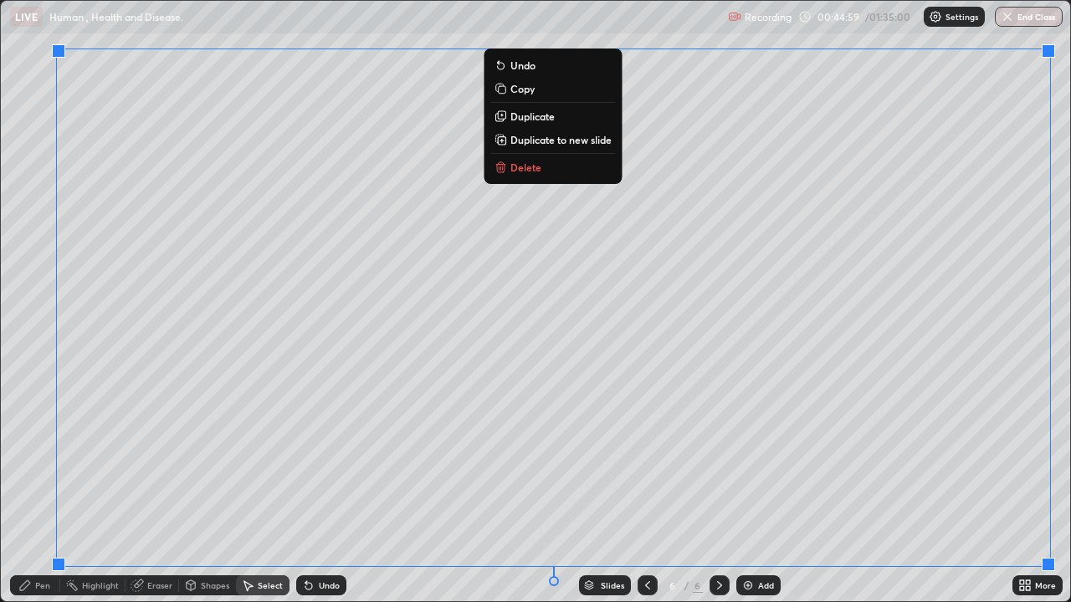
click at [546, 140] on p "Duplicate to new slide" at bounding box center [560, 139] width 101 height 13
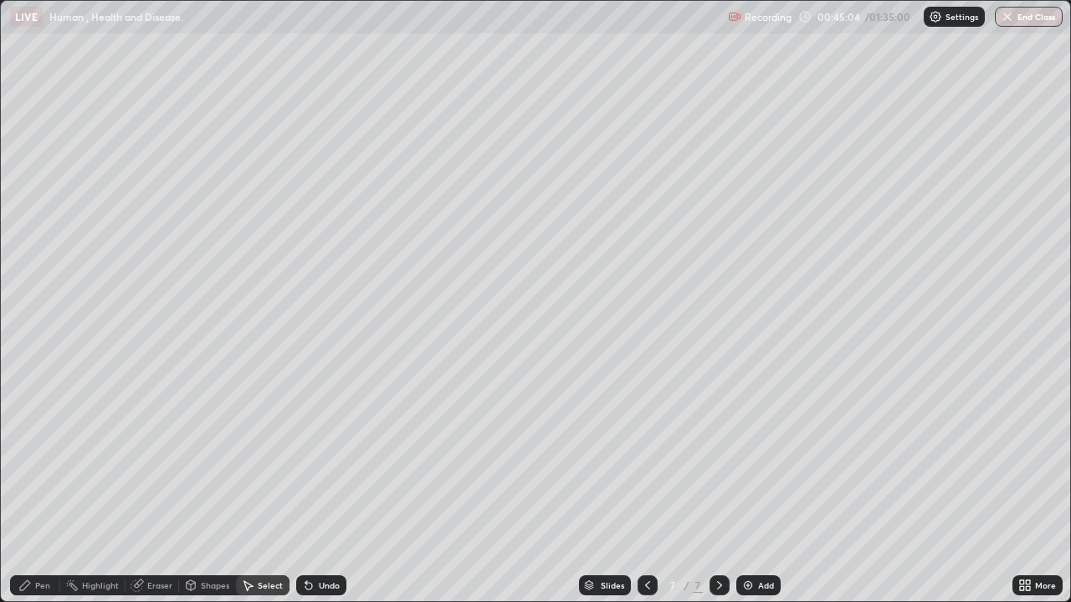
click at [159, 488] on div "Eraser" at bounding box center [159, 585] width 25 height 8
click at [251, 488] on icon at bounding box center [248, 586] width 9 height 10
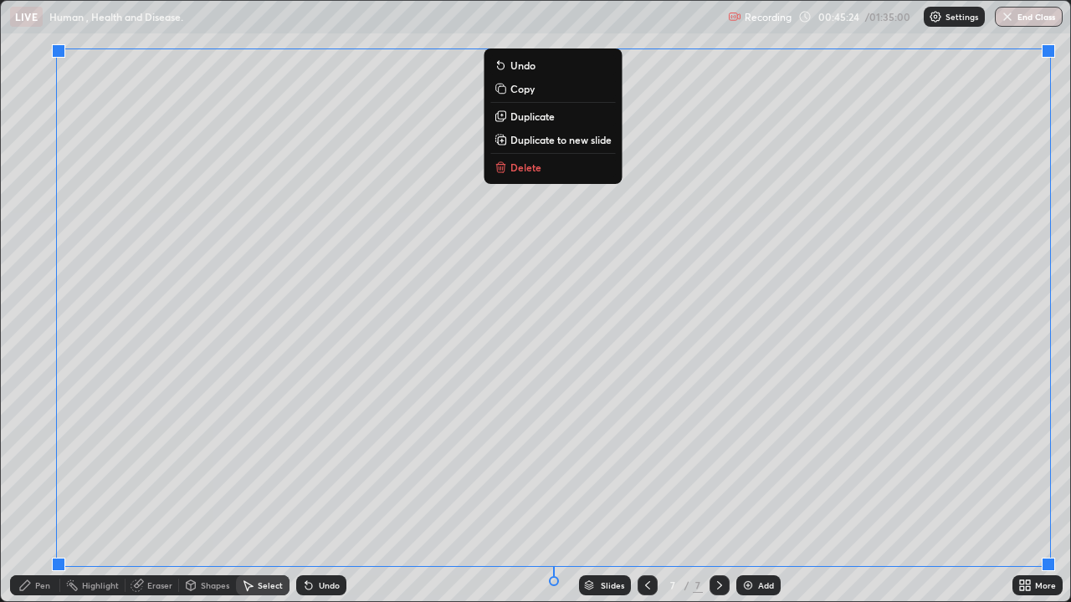
click at [600, 141] on p "Duplicate to new slide" at bounding box center [560, 139] width 101 height 13
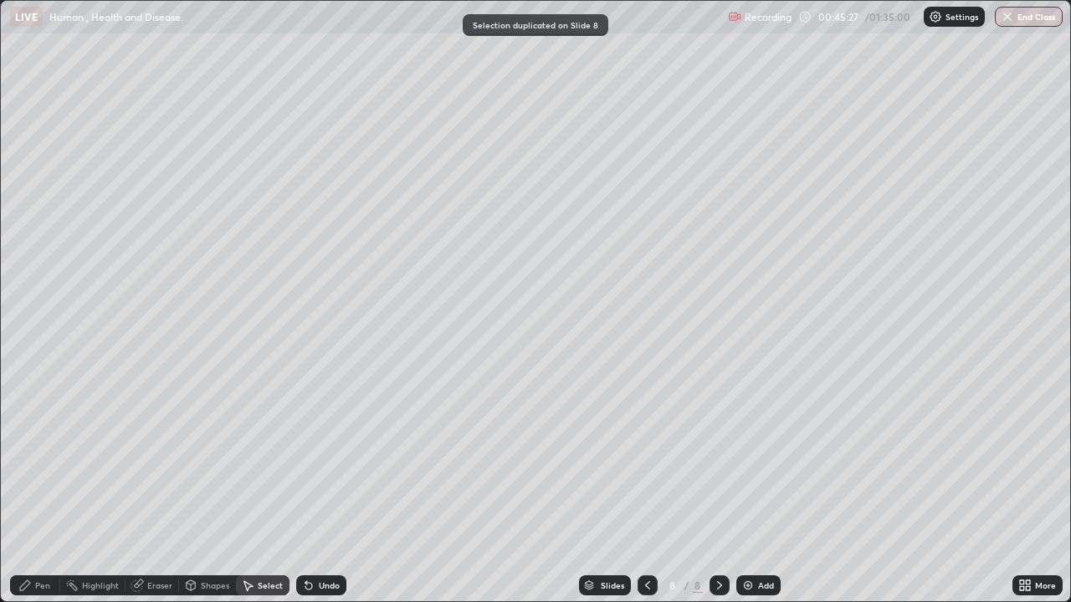
click at [648, 488] on icon at bounding box center [647, 585] width 13 height 13
click at [646, 488] on icon at bounding box center [647, 585] width 13 height 13
click at [148, 488] on div "Eraser" at bounding box center [159, 585] width 25 height 8
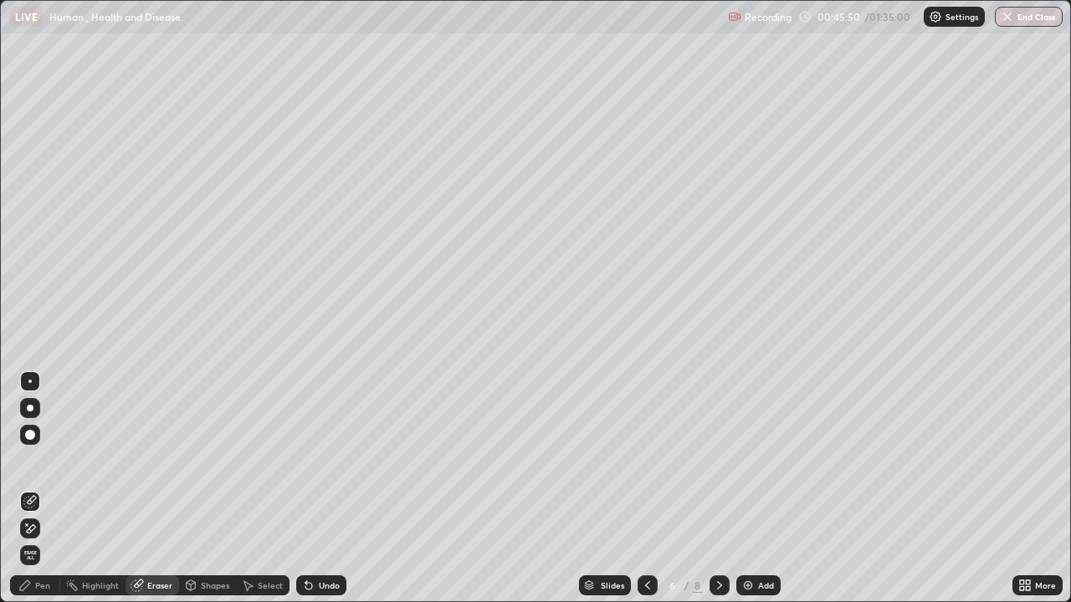
click at [44, 488] on div "Pen" at bounding box center [42, 585] width 15 height 8
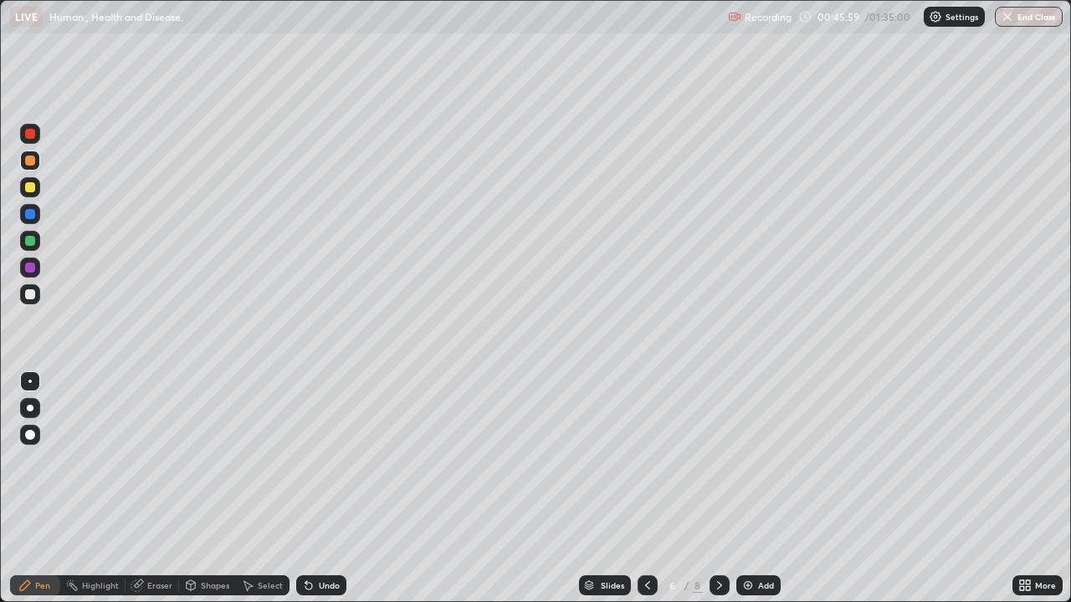
click at [30, 298] on div at bounding box center [30, 294] width 10 height 10
click at [325, 488] on div "Undo" at bounding box center [329, 585] width 21 height 8
click at [330, 488] on div "Undo" at bounding box center [329, 585] width 21 height 8
click at [322, 488] on div "Undo" at bounding box center [329, 585] width 21 height 8
click at [305, 488] on icon at bounding box center [308, 586] width 7 height 7
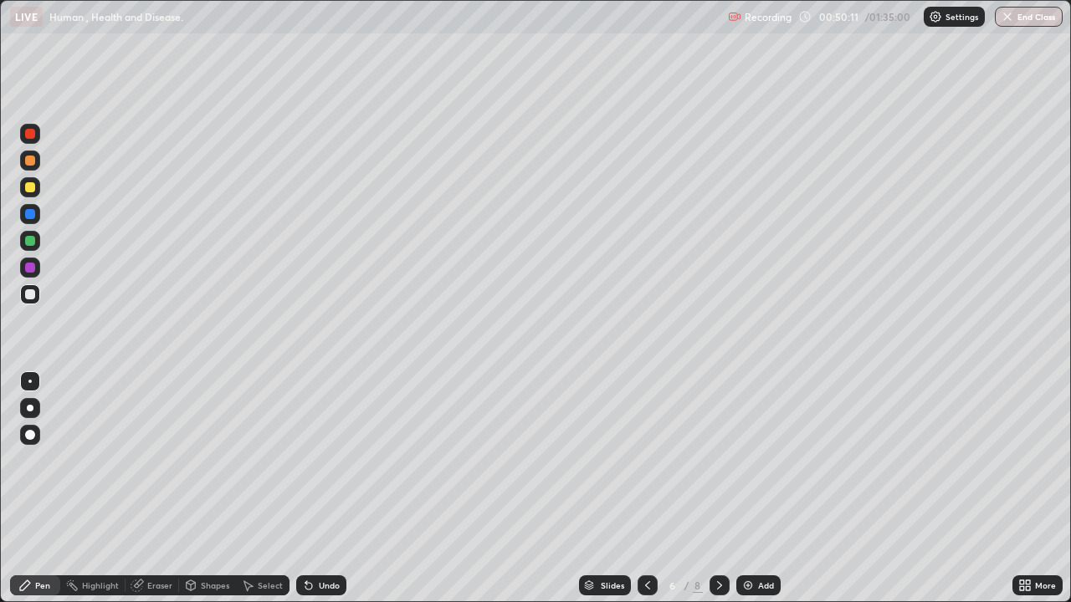
click at [31, 161] on div at bounding box center [30, 161] width 10 height 10
click at [32, 300] on div at bounding box center [30, 294] width 20 height 20
click at [306, 488] on icon at bounding box center [308, 586] width 7 height 7
click at [308, 488] on icon at bounding box center [308, 585] width 13 height 13
click at [312, 488] on icon at bounding box center [308, 585] width 13 height 13
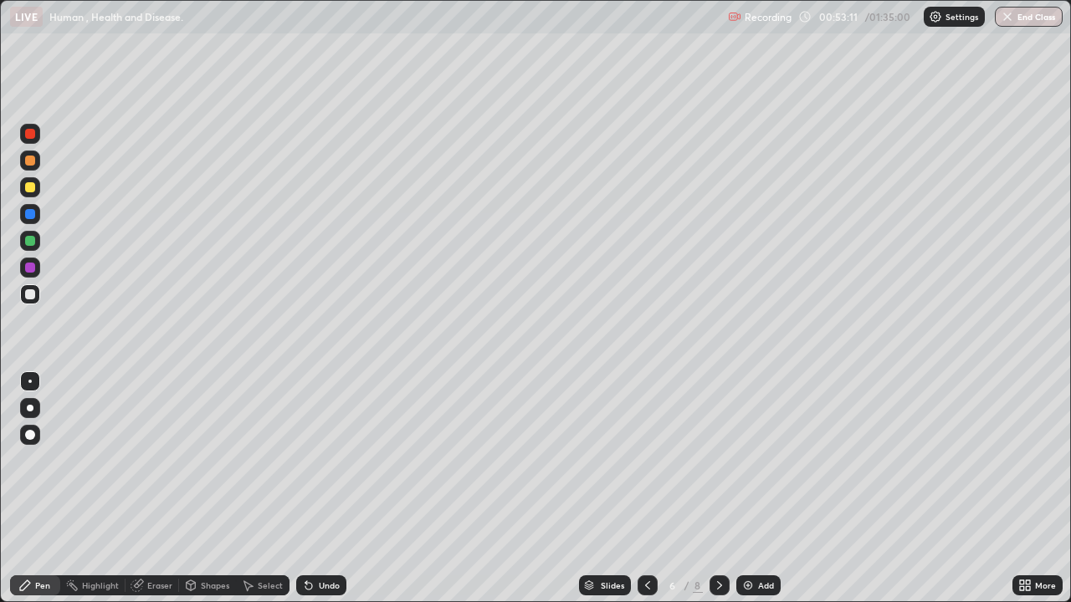
click at [34, 270] on div at bounding box center [30, 268] width 10 height 10
click at [30, 295] on div at bounding box center [30, 294] width 10 height 10
click at [33, 167] on div at bounding box center [30, 161] width 20 height 20
click at [151, 488] on div "Eraser" at bounding box center [159, 585] width 25 height 8
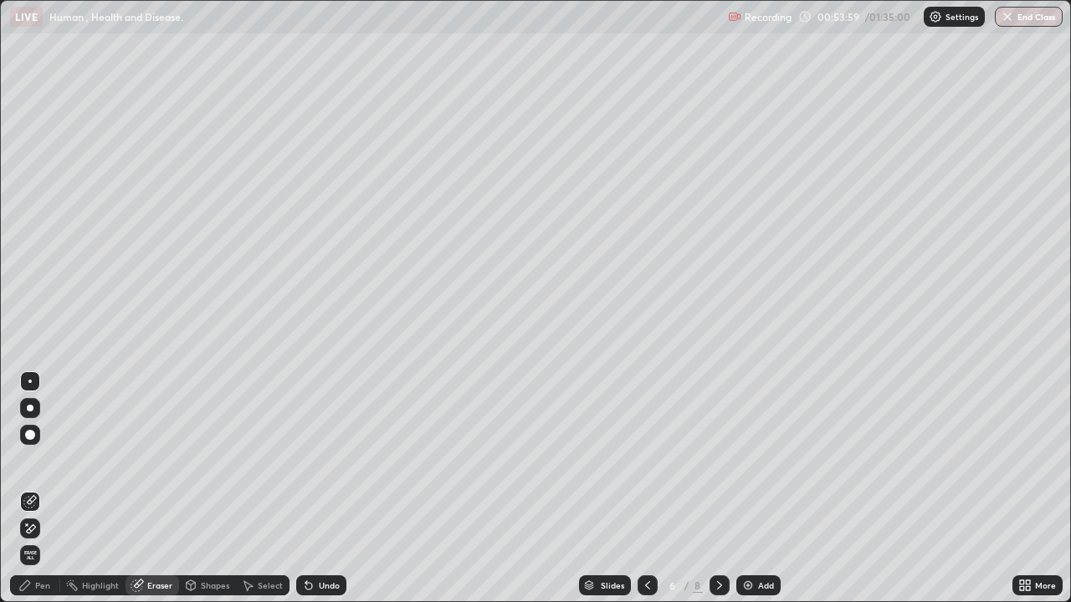
click at [47, 488] on div "Pen" at bounding box center [35, 585] width 50 height 20
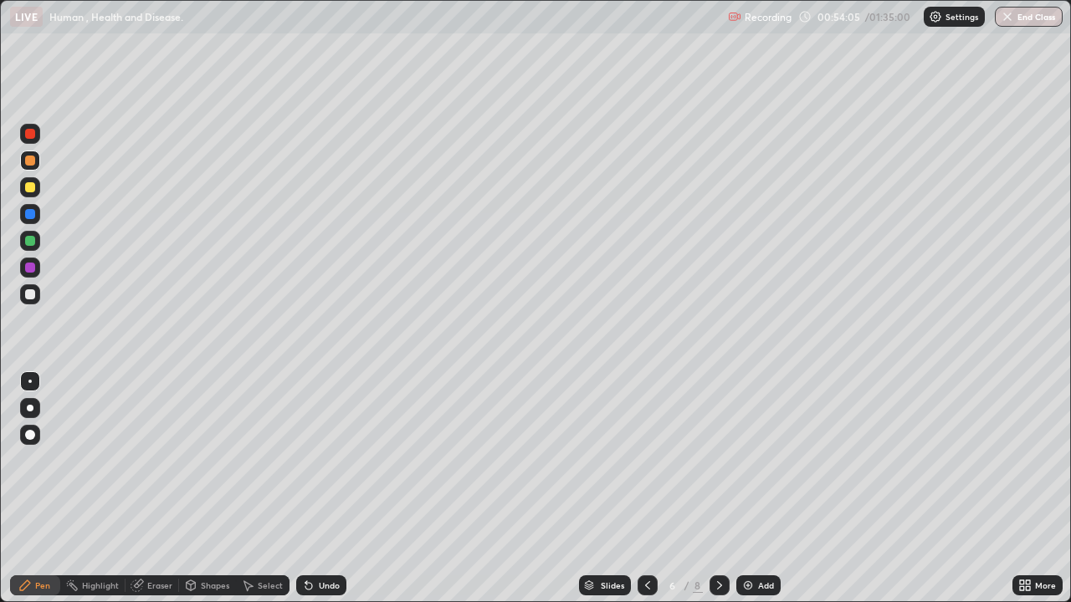
click at [32, 295] on div at bounding box center [30, 294] width 10 height 10
click at [319, 488] on div "Undo" at bounding box center [329, 585] width 21 height 8
click at [153, 488] on div "Eraser" at bounding box center [159, 585] width 25 height 8
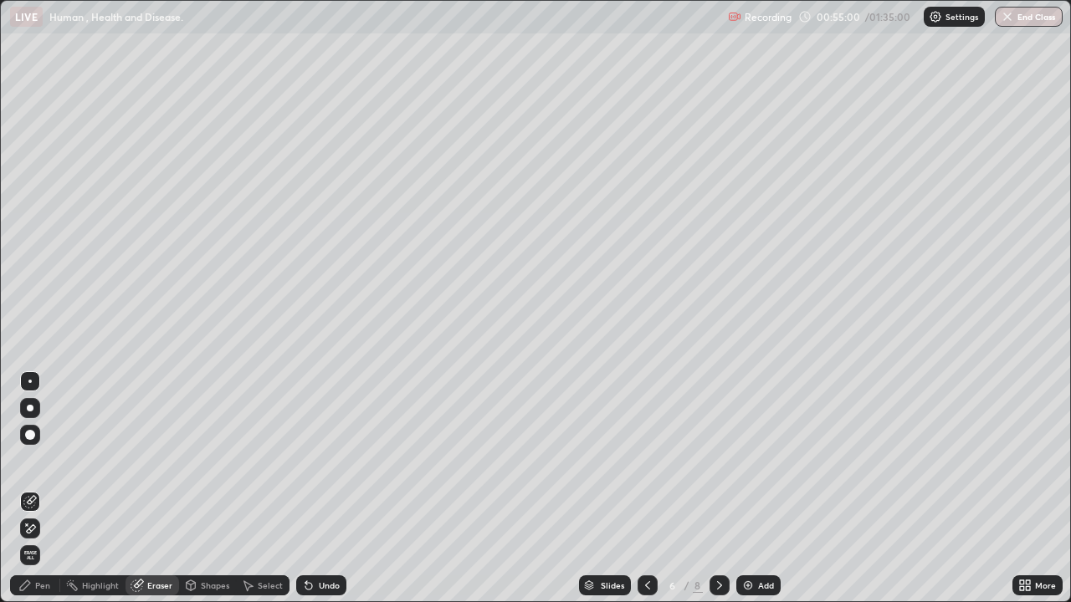
click at [42, 488] on div "Pen" at bounding box center [35, 585] width 50 height 20
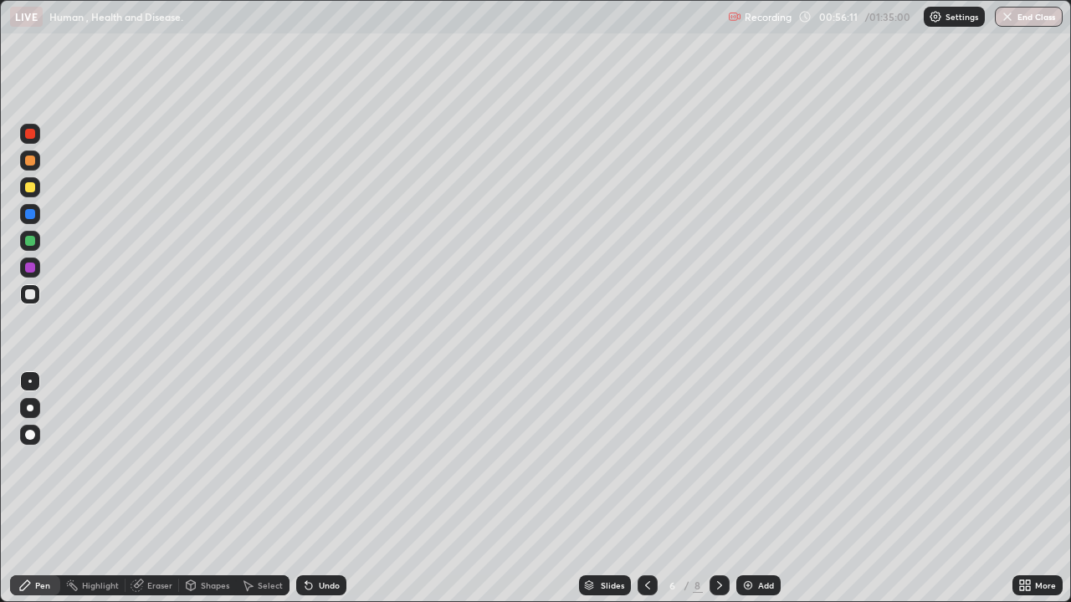
click at [323, 488] on div "Undo" at bounding box center [321, 585] width 50 height 20
click at [324, 488] on div "Undo" at bounding box center [329, 585] width 21 height 8
click at [319, 488] on div "Undo" at bounding box center [329, 585] width 21 height 8
click at [315, 488] on div "Undo" at bounding box center [321, 585] width 50 height 20
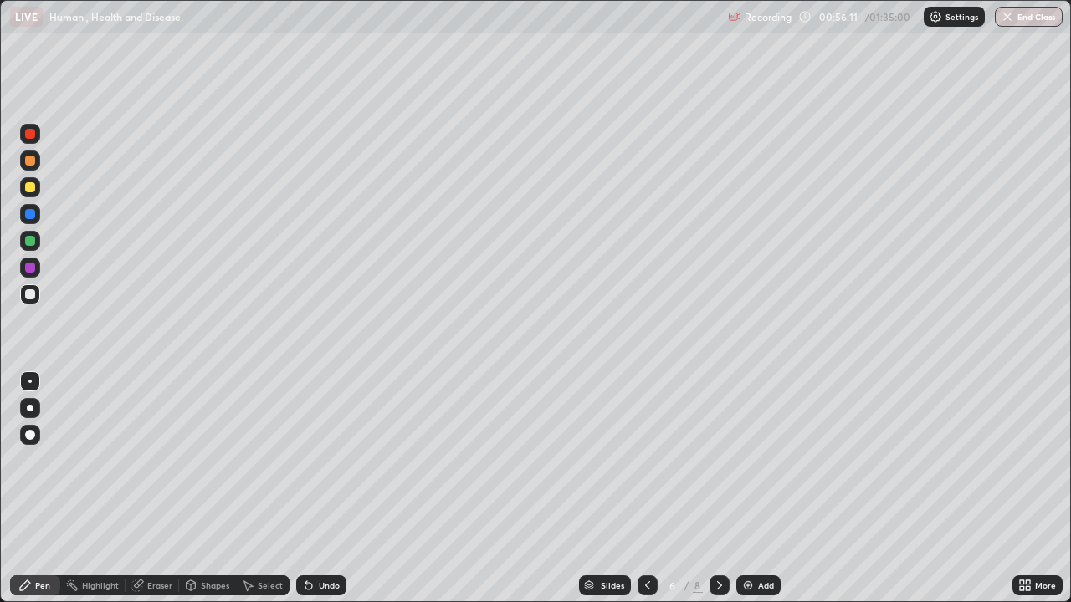
click at [319, 488] on div "Undo" at bounding box center [329, 585] width 21 height 8
click at [320, 488] on div "Undo" at bounding box center [321, 585] width 50 height 20
click at [163, 488] on div "Eraser" at bounding box center [159, 585] width 25 height 8
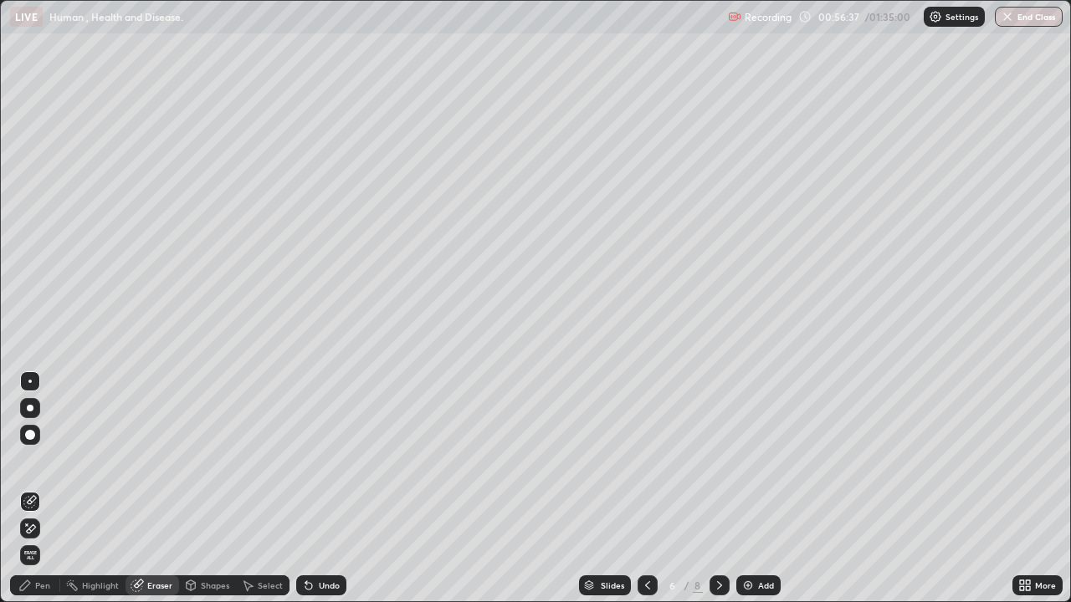
click at [37, 488] on div "Pen" at bounding box center [35, 585] width 50 height 20
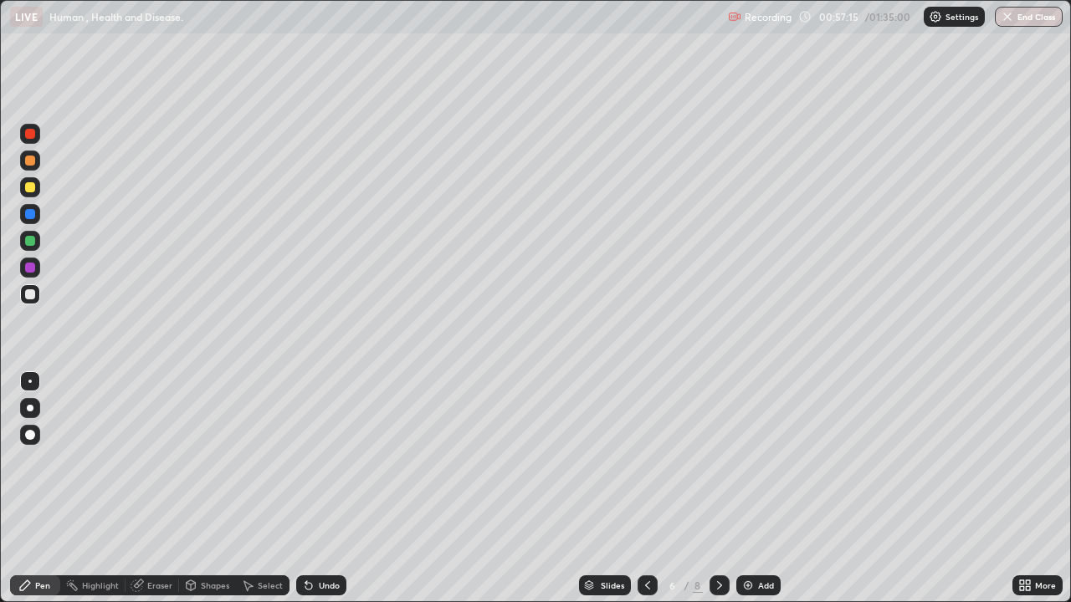
click at [324, 488] on div "Undo" at bounding box center [329, 585] width 21 height 8
click at [164, 488] on div "Eraser" at bounding box center [159, 585] width 25 height 8
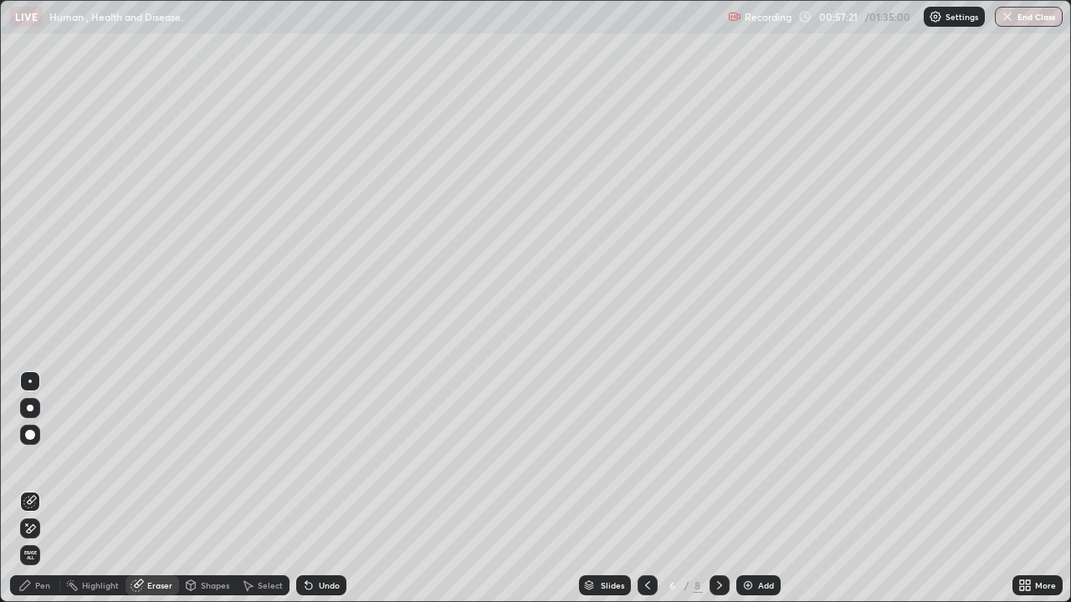
click at [50, 488] on div "Pen" at bounding box center [35, 585] width 50 height 20
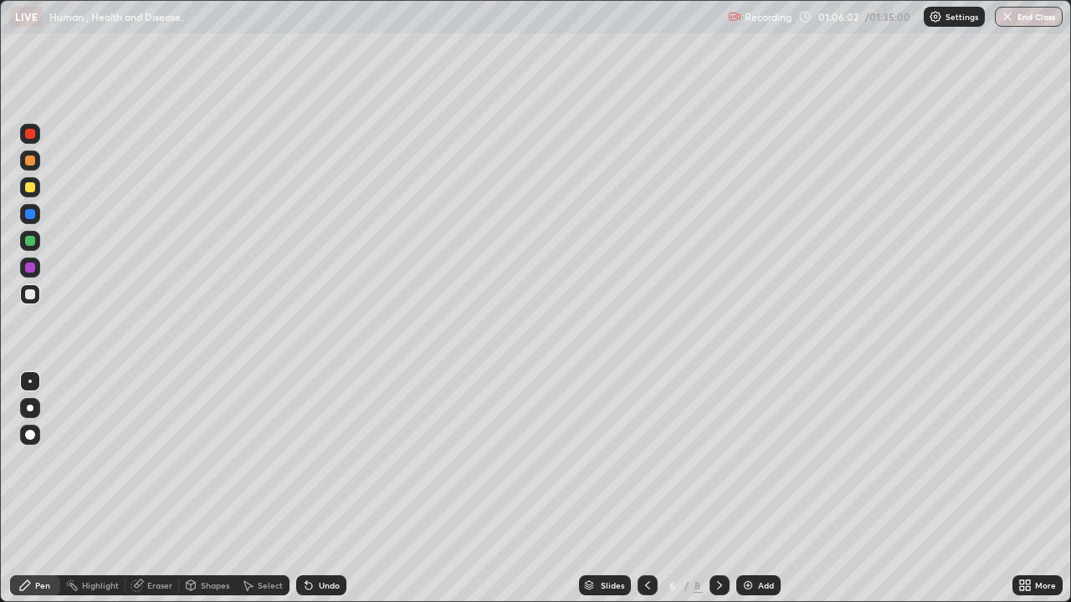
click at [719, 488] on icon at bounding box center [719, 585] width 13 height 13
click at [33, 165] on div at bounding box center [30, 161] width 20 height 20
click at [34, 296] on div at bounding box center [30, 294] width 10 height 10
click at [305, 488] on icon at bounding box center [308, 586] width 7 height 7
click at [37, 270] on div at bounding box center [30, 268] width 20 height 20
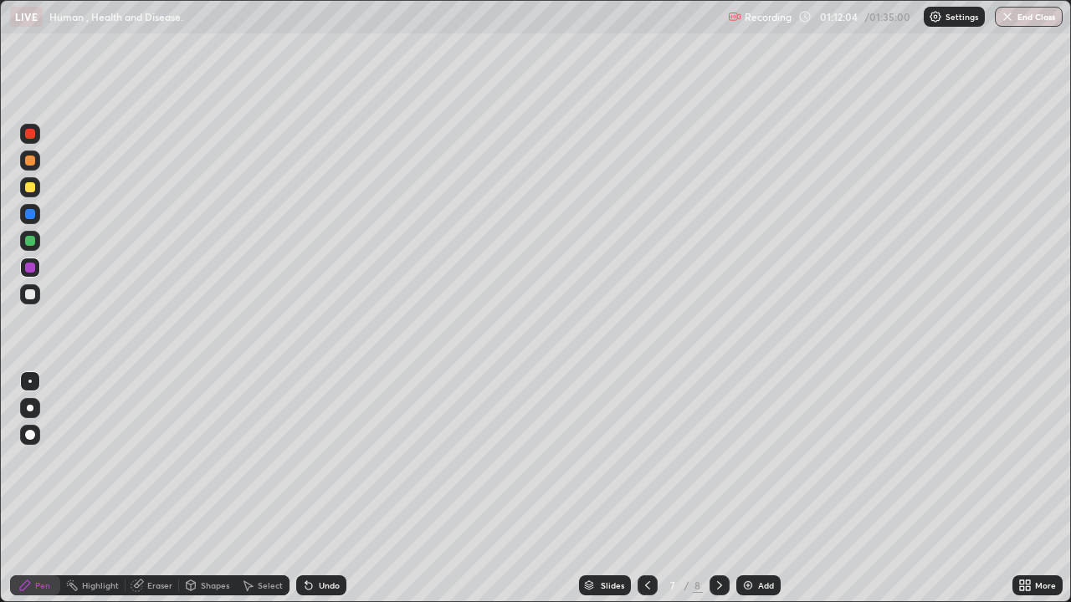
click at [35, 300] on div at bounding box center [30, 294] width 20 height 20
click at [330, 488] on div "Undo" at bounding box center [329, 585] width 21 height 8
click at [332, 488] on div "Undo" at bounding box center [329, 585] width 21 height 8
click at [169, 488] on div "Eraser" at bounding box center [159, 585] width 25 height 8
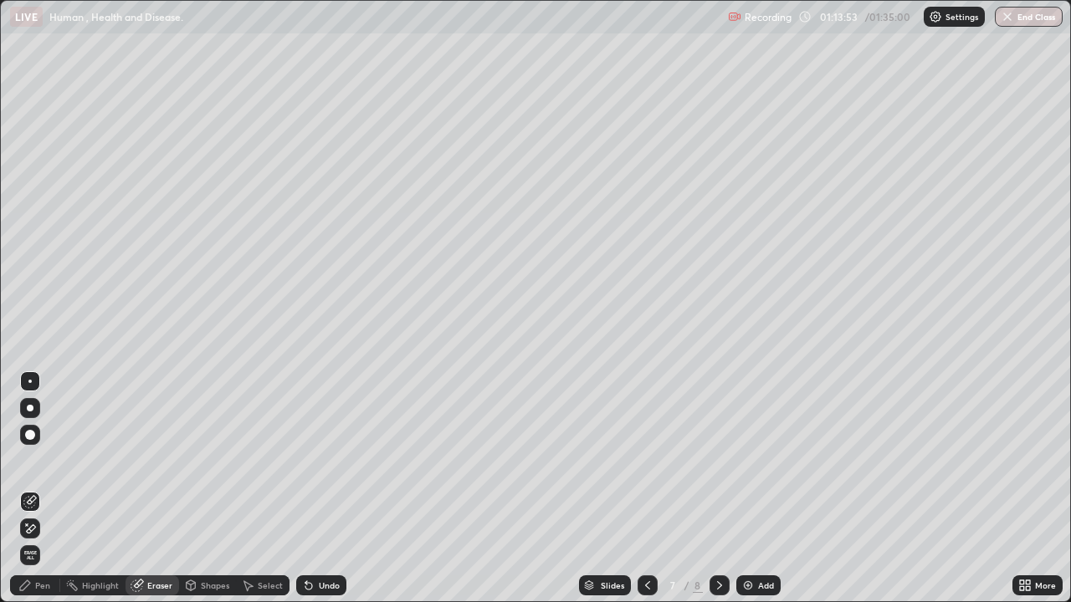
click at [42, 488] on div "Pen" at bounding box center [42, 585] width 15 height 8
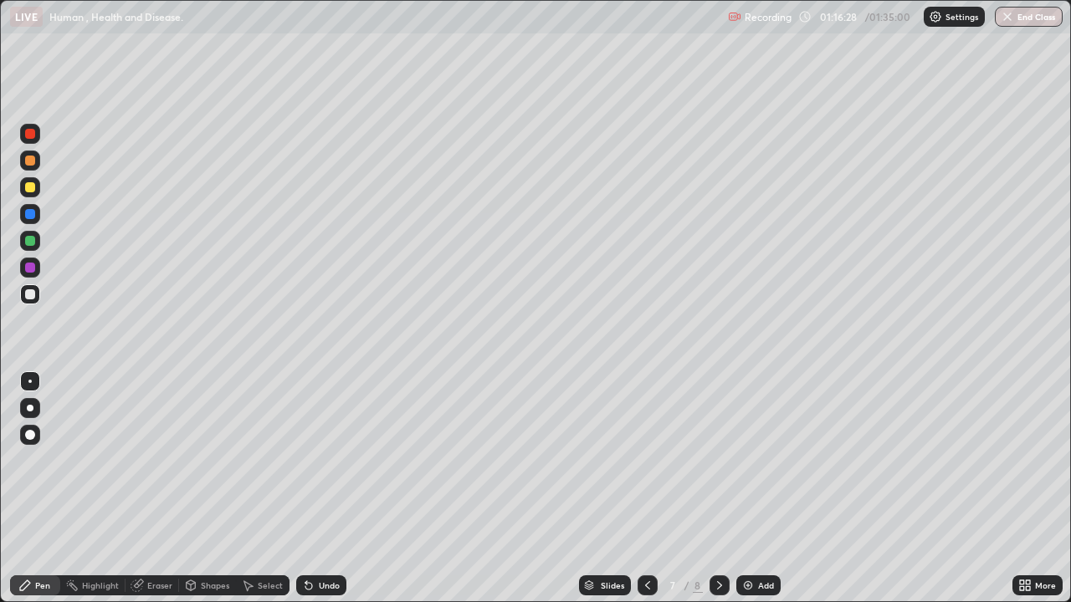
click at [34, 163] on div at bounding box center [30, 161] width 20 height 20
click at [34, 297] on div at bounding box center [30, 294] width 10 height 10
click at [305, 488] on icon at bounding box center [306, 582] width 2 height 2
click at [314, 488] on div "Undo" at bounding box center [321, 585] width 50 height 20
click at [320, 488] on div "Undo" at bounding box center [329, 585] width 21 height 8
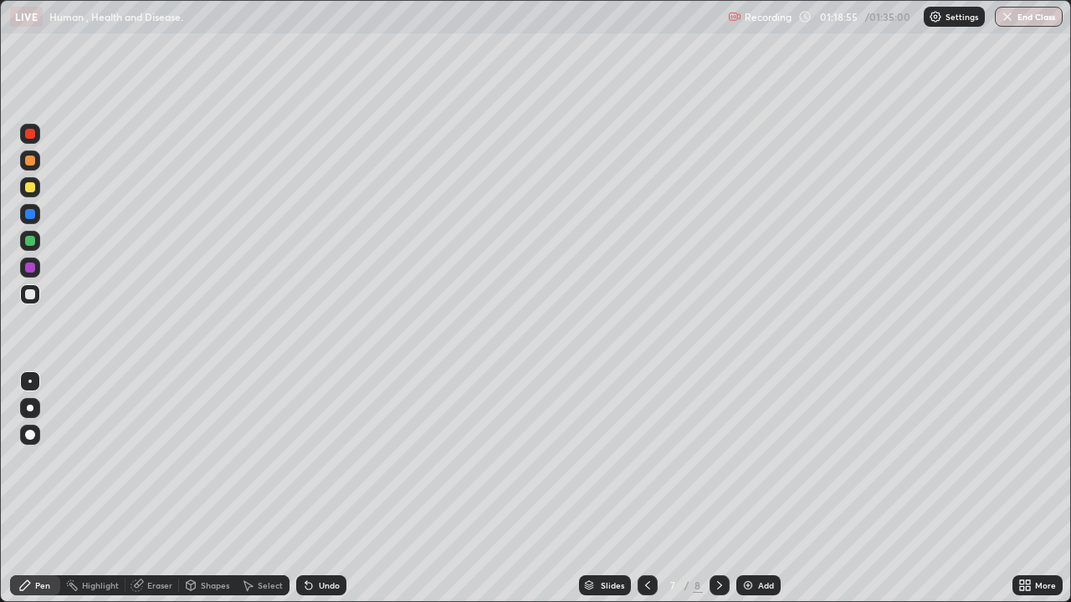
click at [313, 488] on div "Undo" at bounding box center [321, 585] width 50 height 20
click at [335, 488] on div "Undo" at bounding box center [329, 585] width 21 height 8
click at [330, 488] on div "Undo" at bounding box center [329, 585] width 21 height 8
click at [329, 488] on div "Undo" at bounding box center [329, 585] width 21 height 8
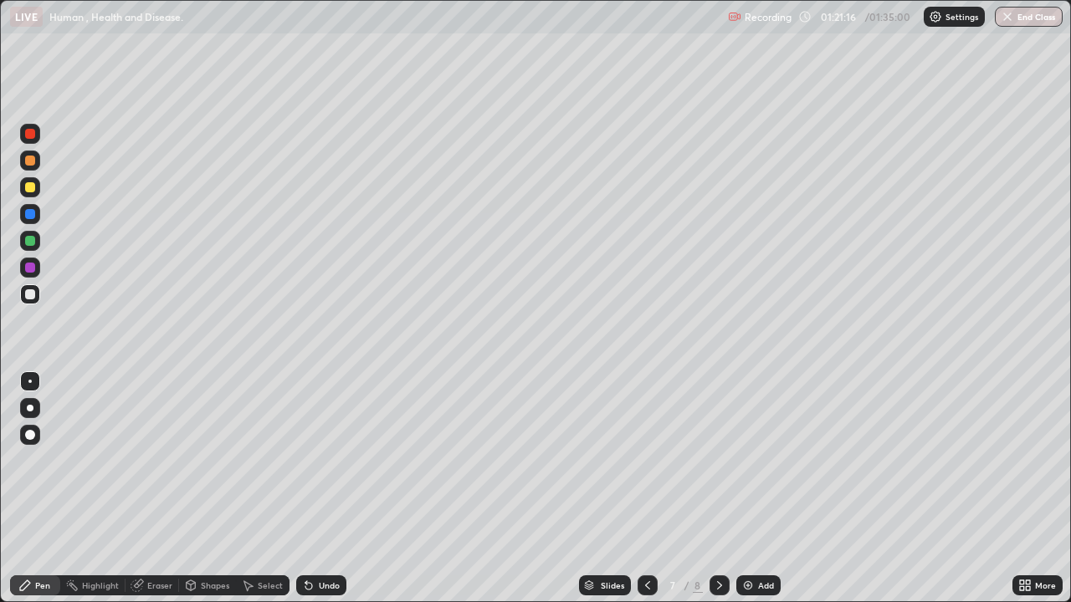
click at [330, 488] on div "Undo" at bounding box center [329, 585] width 21 height 8
click at [328, 488] on div "Undo" at bounding box center [329, 585] width 21 height 8
click at [329, 488] on div "Undo" at bounding box center [329, 585] width 21 height 8
click at [30, 268] on div at bounding box center [30, 268] width 10 height 10
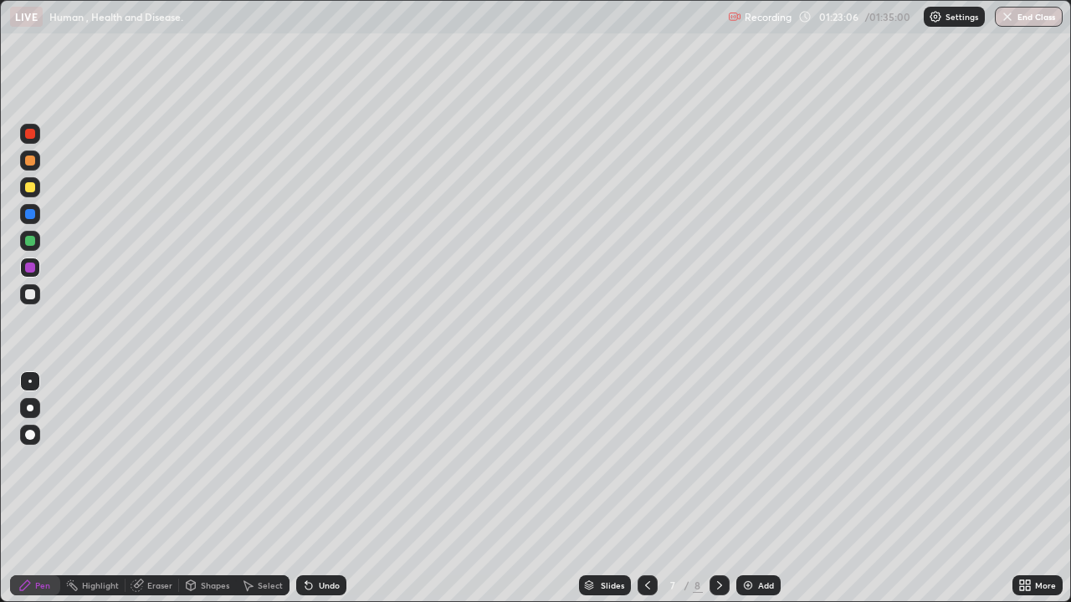
click at [714, 488] on icon at bounding box center [719, 585] width 13 height 13
click at [646, 488] on icon at bounding box center [647, 585] width 13 height 13
click at [718, 488] on icon at bounding box center [719, 585] width 13 height 13
click at [35, 169] on div at bounding box center [30, 161] width 20 height 20
click at [36, 300] on div at bounding box center [30, 294] width 20 height 20
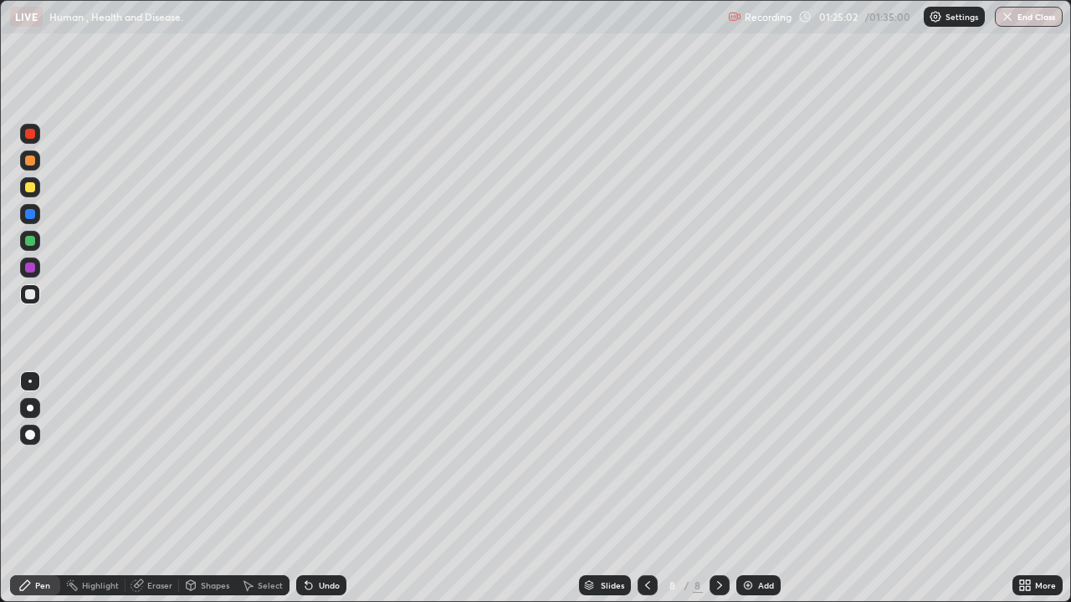
click at [34, 270] on div at bounding box center [30, 268] width 10 height 10
click at [28, 301] on div at bounding box center [30, 294] width 20 height 20
click at [332, 488] on div "Undo" at bounding box center [329, 585] width 21 height 8
click at [335, 488] on div "Undo" at bounding box center [329, 585] width 21 height 8
click at [33, 168] on div at bounding box center [30, 161] width 20 height 20
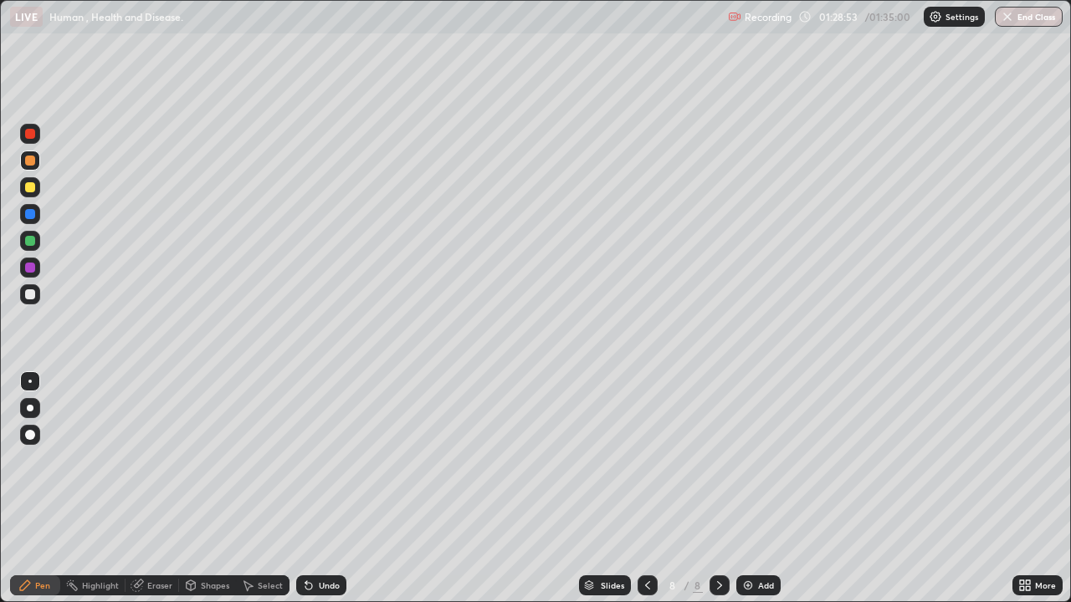
click at [32, 298] on div at bounding box center [30, 294] width 10 height 10
click at [158, 488] on div "Eraser" at bounding box center [159, 585] width 25 height 8
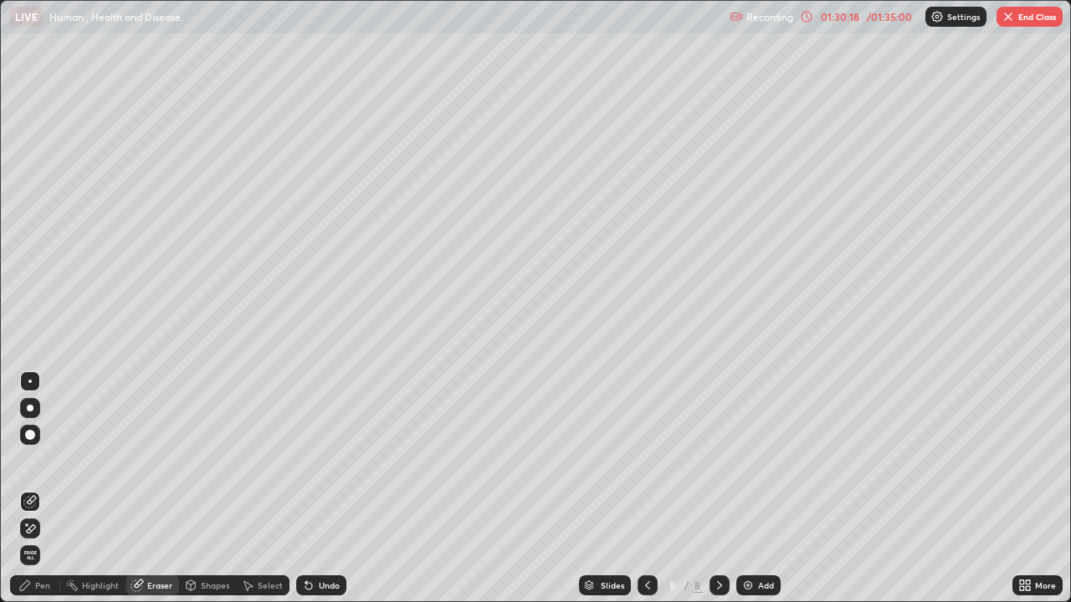
click at [34, 488] on div "Pen" at bounding box center [35, 585] width 50 height 20
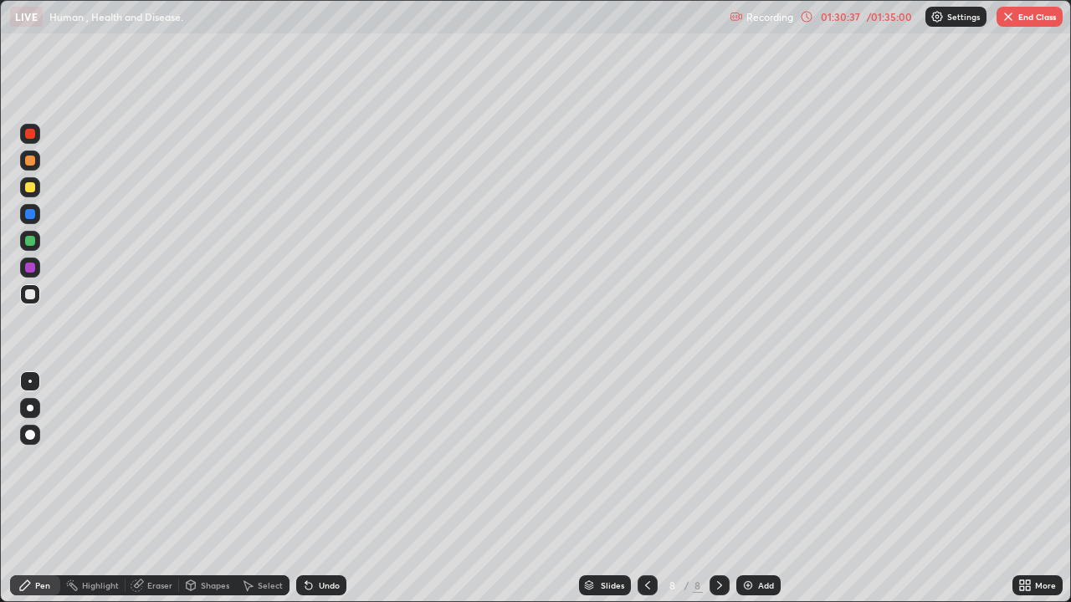
click at [147, 488] on div "Eraser" at bounding box center [159, 585] width 25 height 8
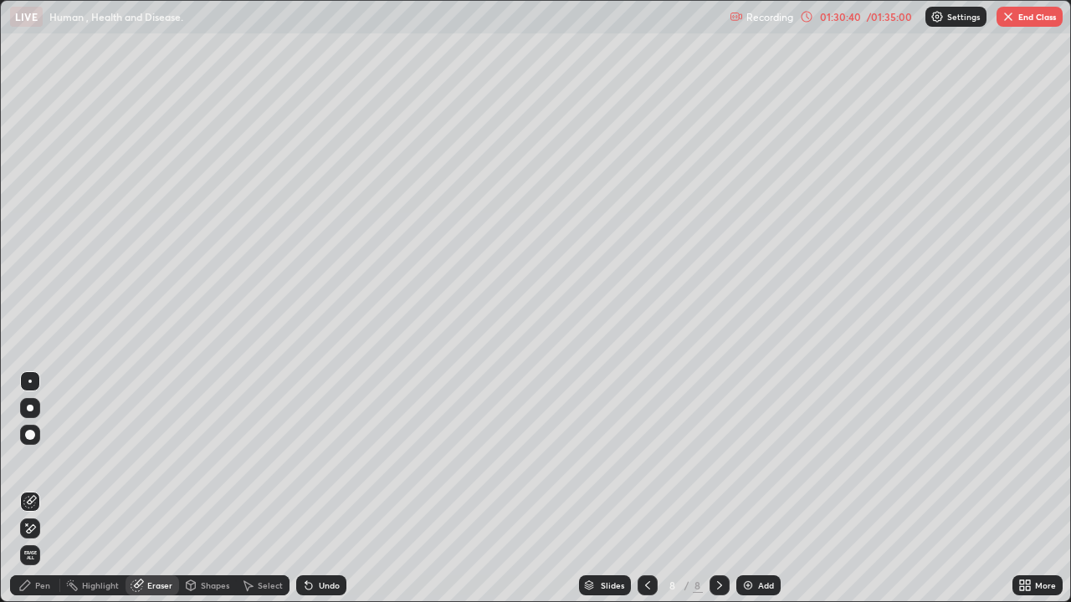
click at [35, 488] on div "Pen" at bounding box center [42, 585] width 15 height 8
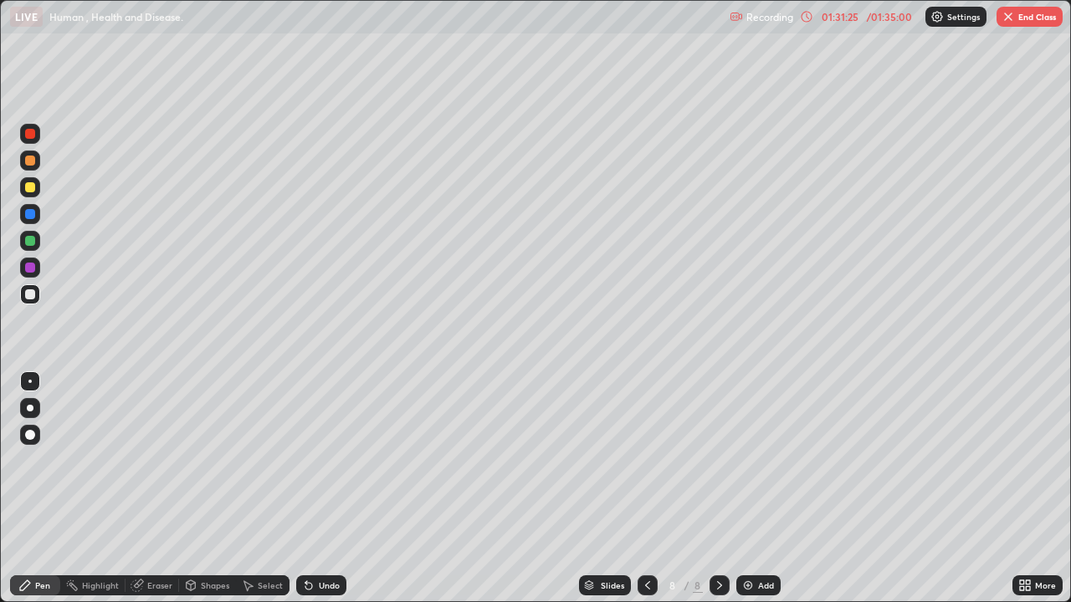
click at [34, 274] on div at bounding box center [30, 268] width 20 height 20
click at [1040, 21] on button "End Class" at bounding box center [1029, 17] width 66 height 20
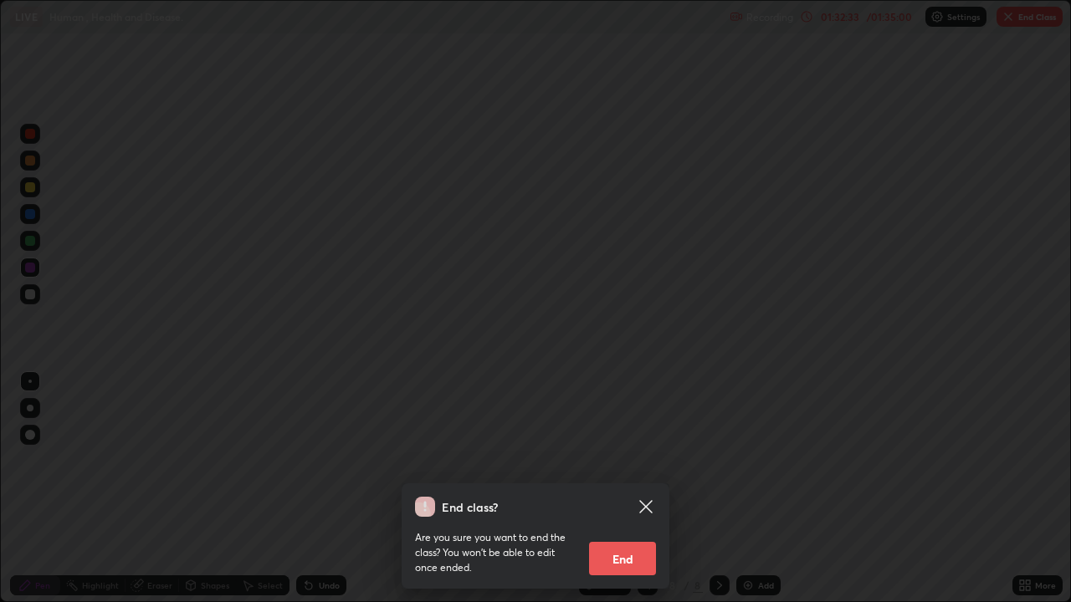
click at [615, 488] on button "End" at bounding box center [622, 558] width 67 height 33
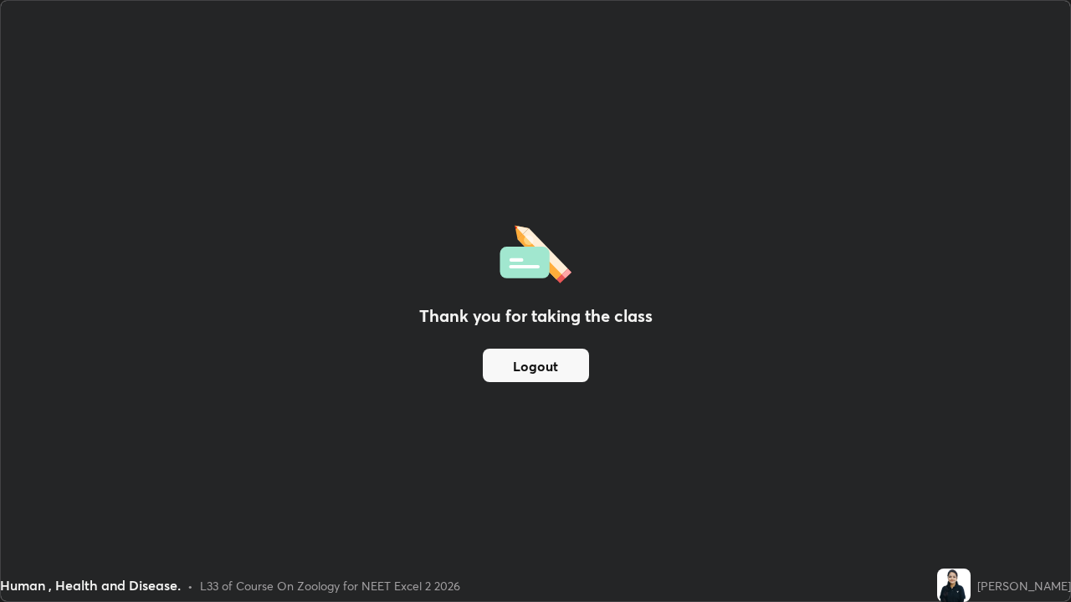
click at [568, 366] on button "Logout" at bounding box center [536, 365] width 106 height 33
